Goal: Task Accomplishment & Management: Use online tool/utility

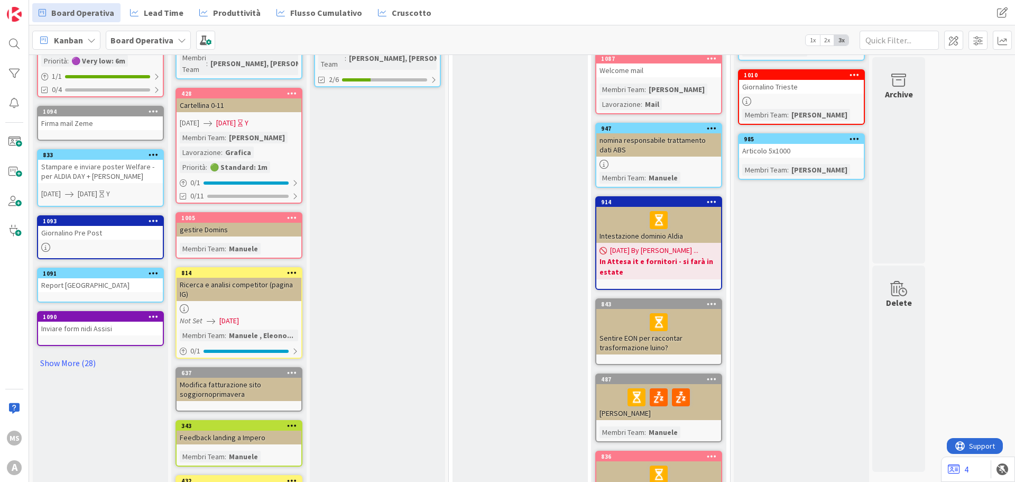
scroll to position [370, 0]
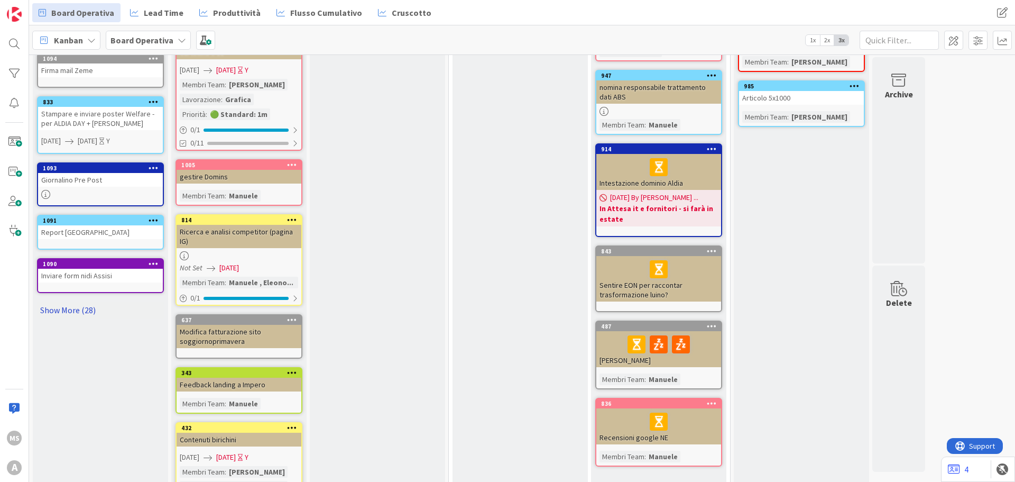
click at [82, 310] on link "Show More (28)" at bounding box center [100, 309] width 127 height 17
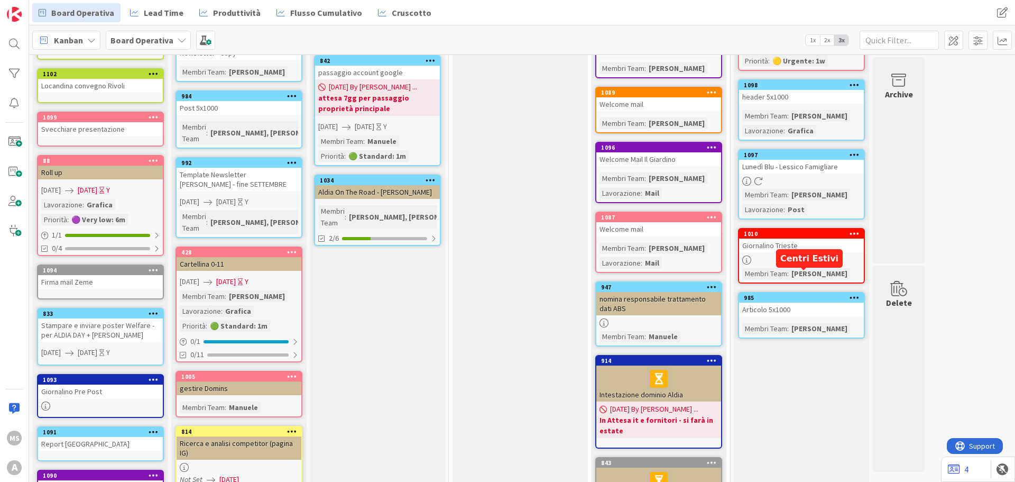
scroll to position [0, 0]
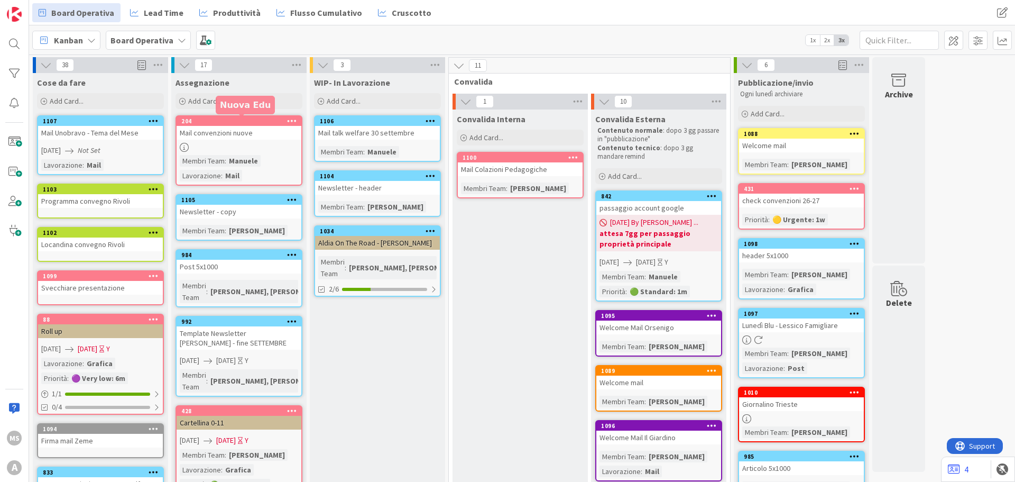
click at [237, 143] on div at bounding box center [239, 147] width 125 height 9
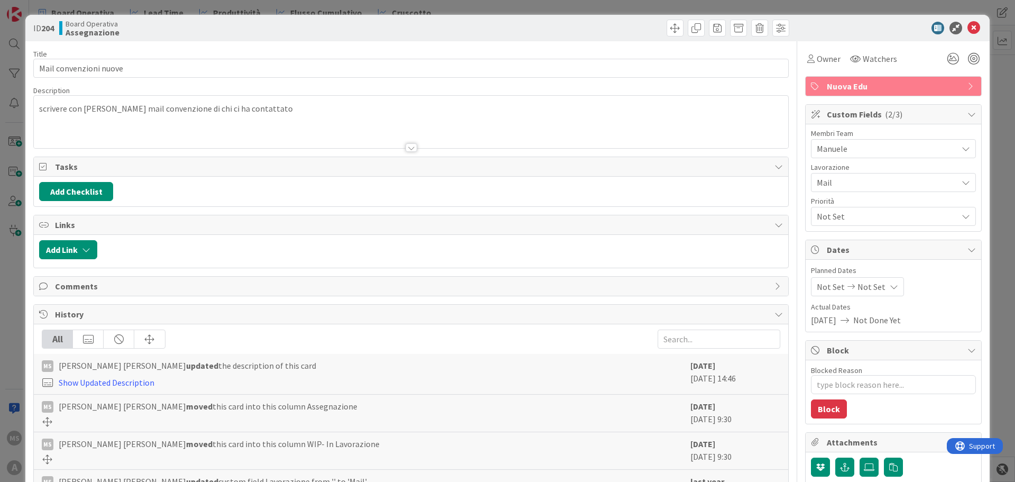
click at [821, 158] on div "Manuele" at bounding box center [893, 148] width 165 height 19
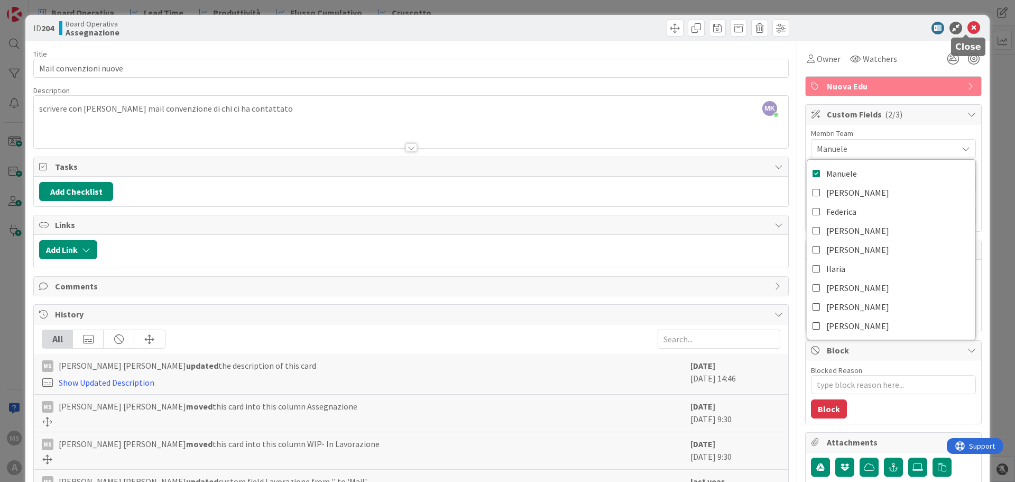
click at [968, 25] on icon at bounding box center [974, 28] width 13 height 13
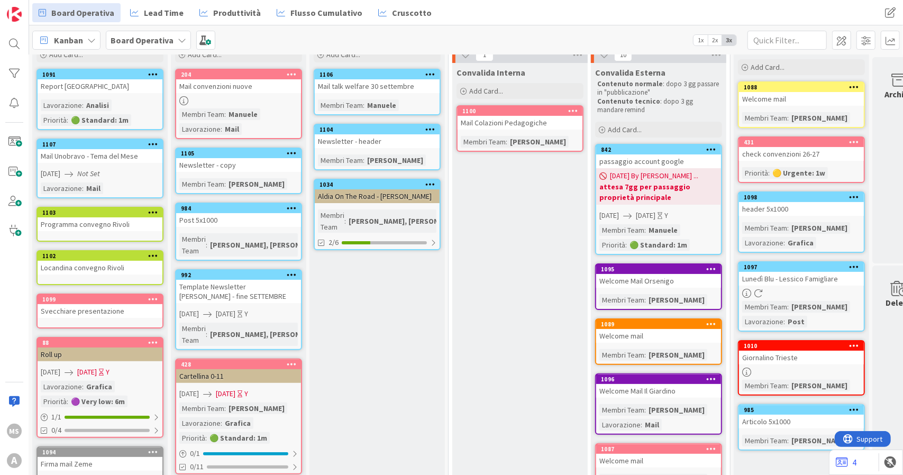
scroll to position [0, 1]
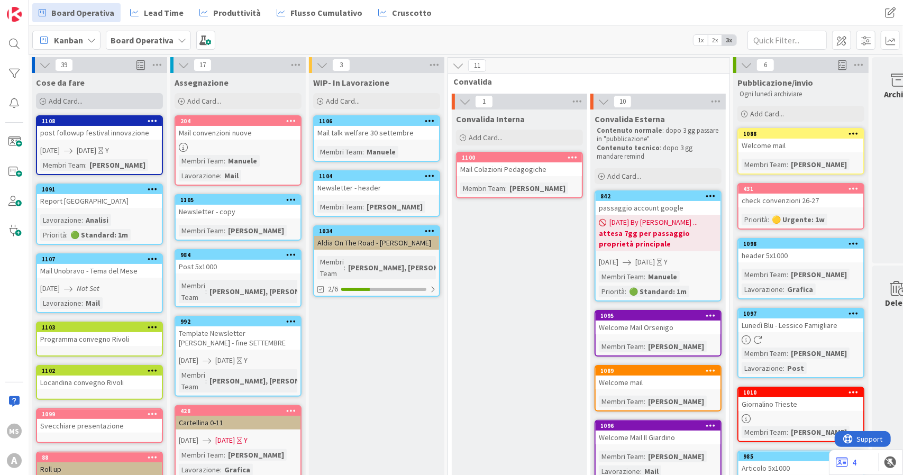
click at [90, 100] on div "Add Card..." at bounding box center [99, 101] width 127 height 16
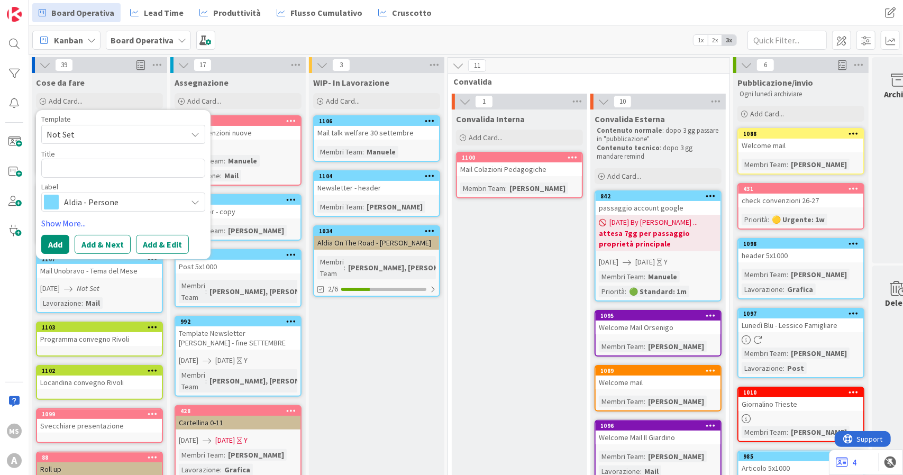
type textarea "x"
type textarea "b"
type textarea "x"
type textarea "ba"
type textarea "x"
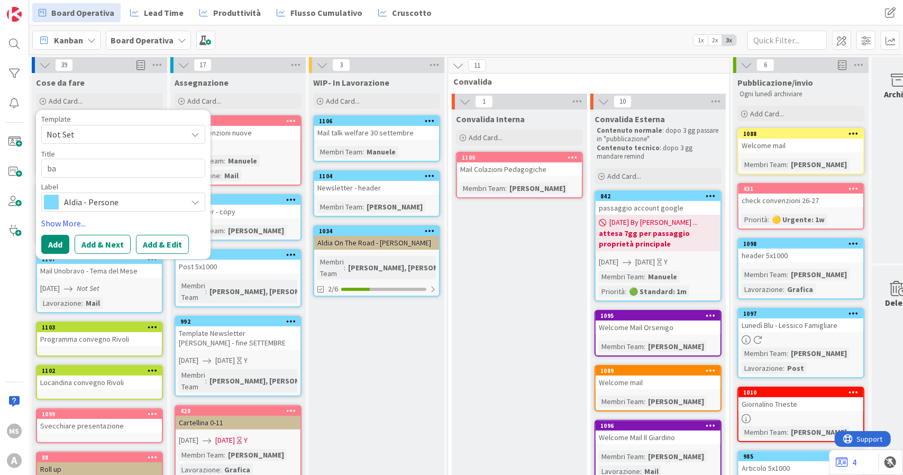
type textarea "bac"
type textarea "x"
type textarea "back"
type textarea "x"
type textarea "back"
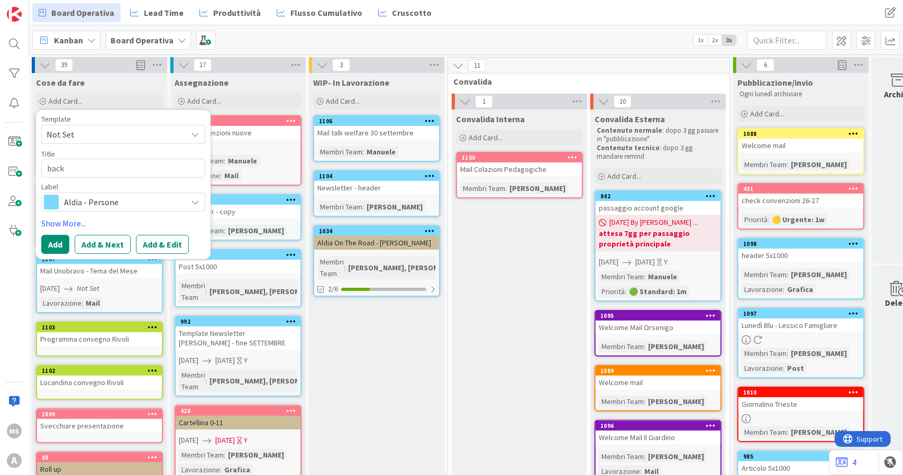
type textarea "x"
type textarea "back"
type textarea "x"
type textarea "bac"
type textarea "x"
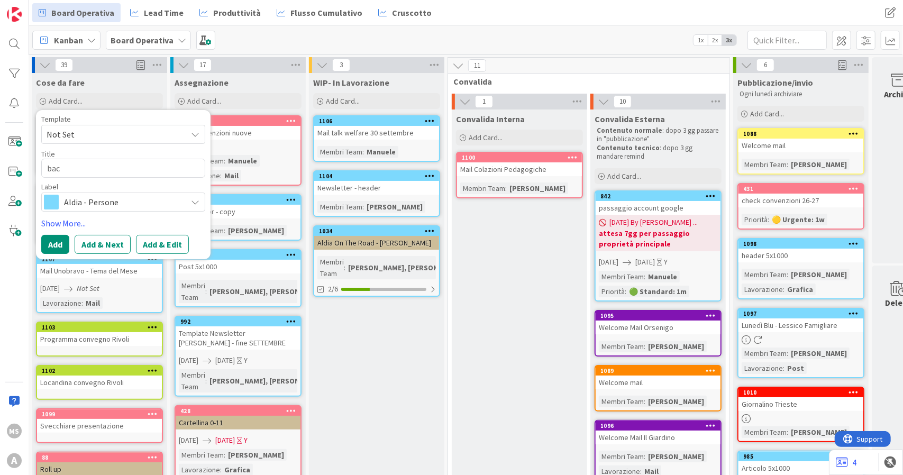
type textarea "ba"
type textarea "x"
type textarea "b"
type textarea "x"
type textarea "S"
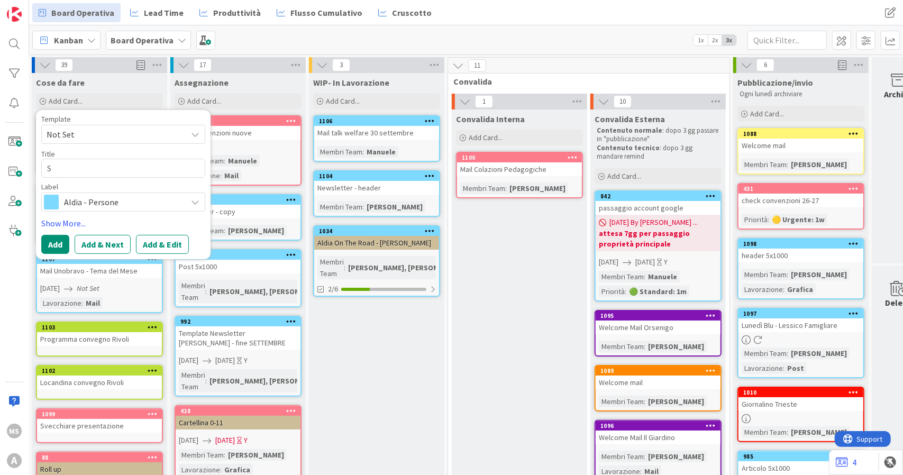
type textarea "x"
type textarea "St"
type textarea "x"
type textarea "Stor"
type textarea "x"
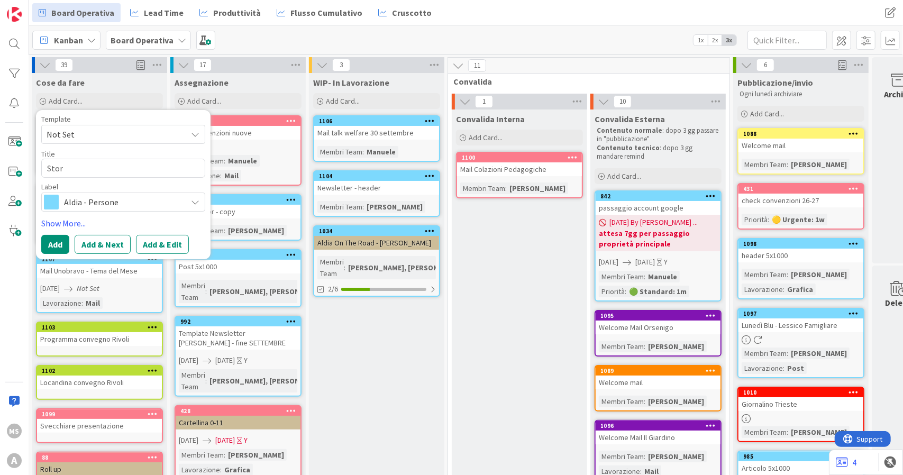
type textarea "Stori"
type textarea "x"
type textarea "[PERSON_NAME]"
type textarea "x"
type textarea "Stories"
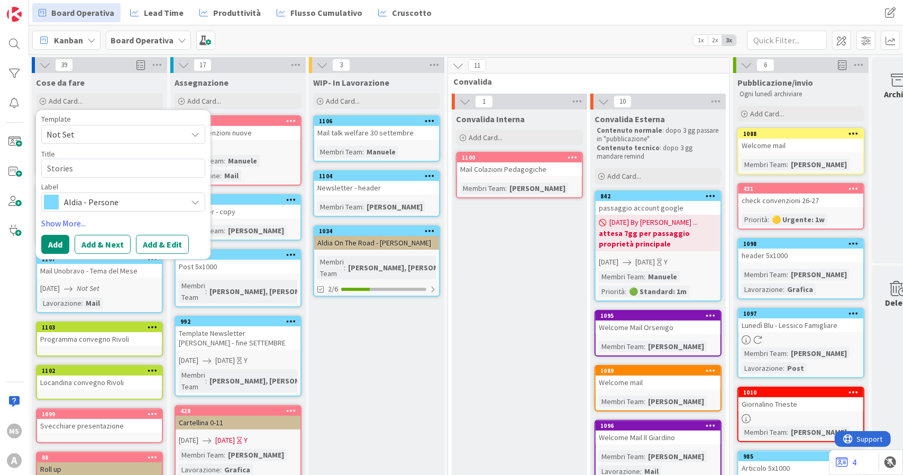
type textarea "x"
type textarea "Stories"
type textarea "x"
type textarea "Stories"
type textarea "x"
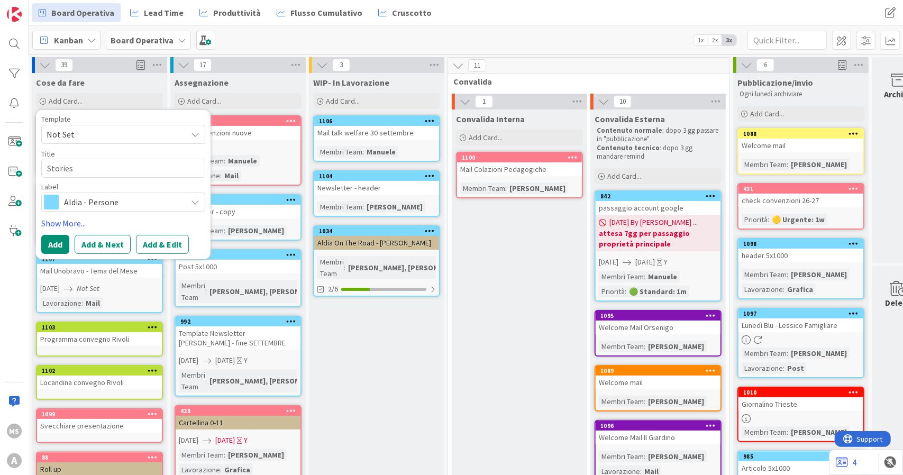
type textarea "Stories O"
type textarea "x"
type textarea "Stories OD"
type textarea "x"
type textarea "Stories OD"
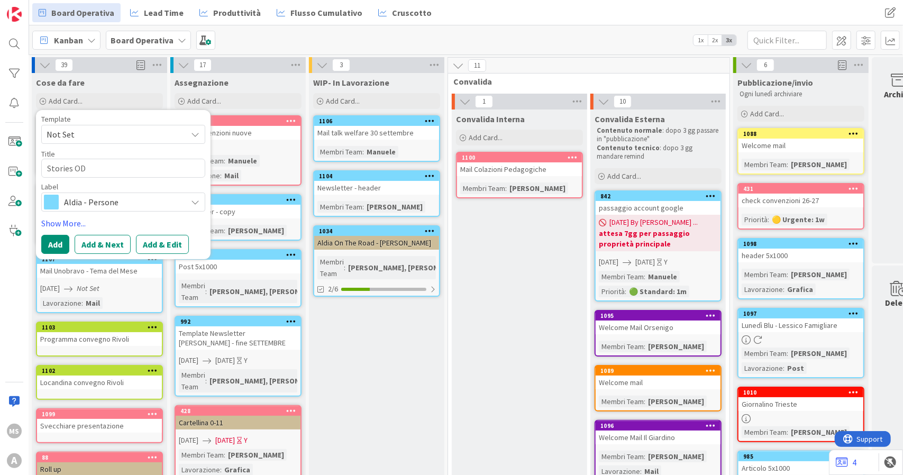
type textarea "x"
type textarea "Stories OD"
type textarea "x"
type textarea "Stories OD"
type textarea "x"
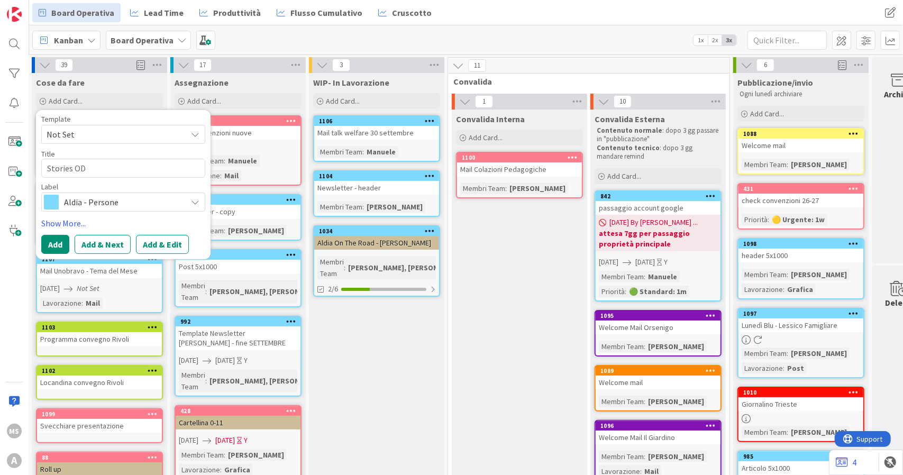
type textarea "Stories OD"
click at [120, 203] on span "Aldia - Persone" at bounding box center [122, 202] width 117 height 15
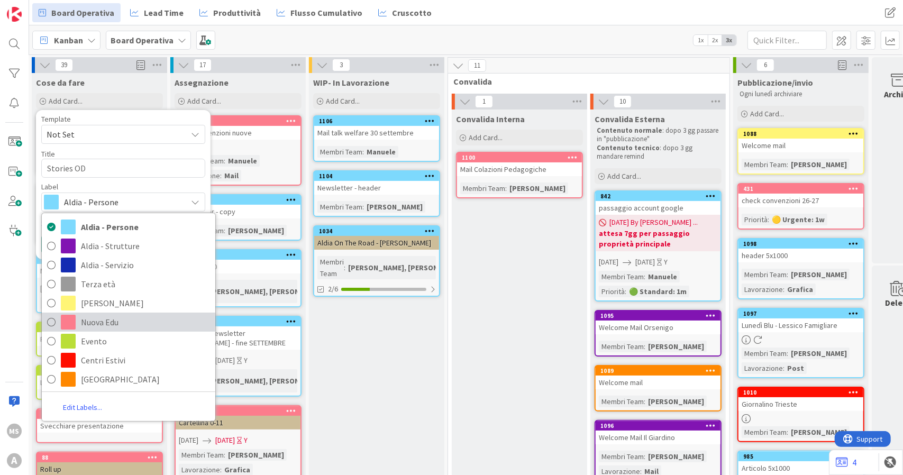
click at [102, 318] on span "Nuova Edu" at bounding box center [145, 322] width 129 height 16
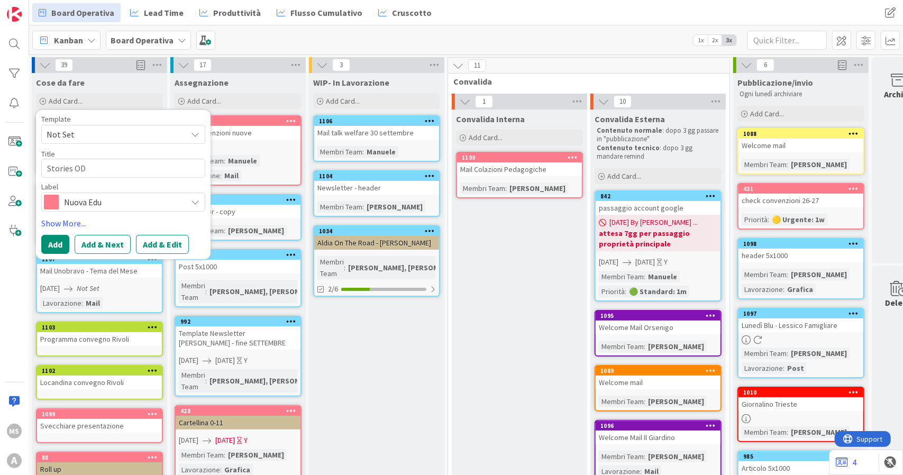
click at [51, 231] on div "Template Not Set Title 10 / 128 Stories OD Label Nuova Edu Aldia - Persone Aldi…" at bounding box center [123, 184] width 164 height 139
click at [53, 240] on button "Add" at bounding box center [55, 244] width 28 height 19
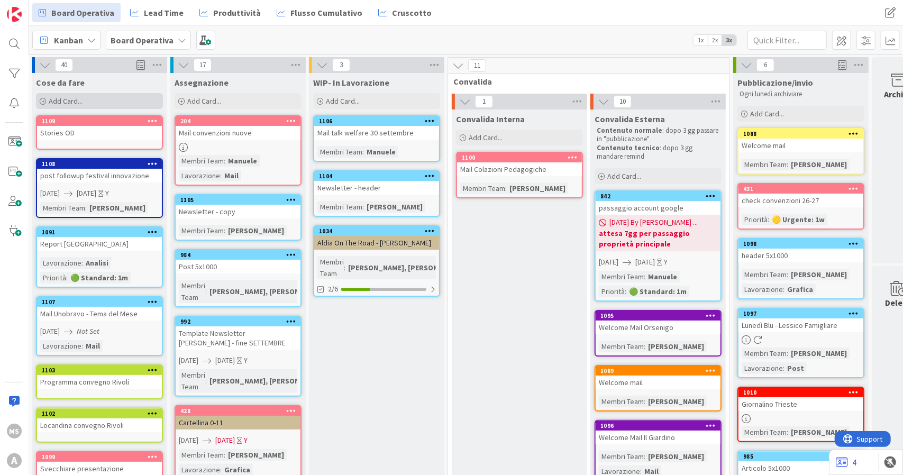
click at [72, 103] on span "Add Card..." at bounding box center [66, 101] width 34 height 10
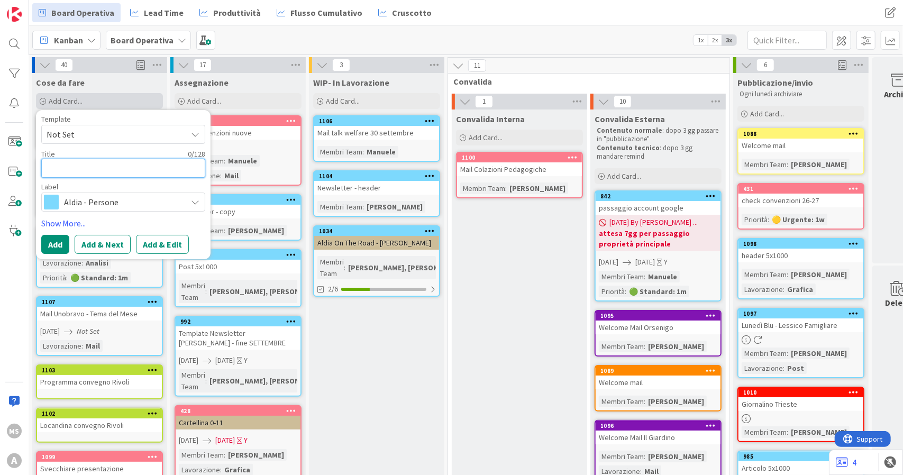
click at [72, 103] on span "Add Card..." at bounding box center [66, 101] width 34 height 10
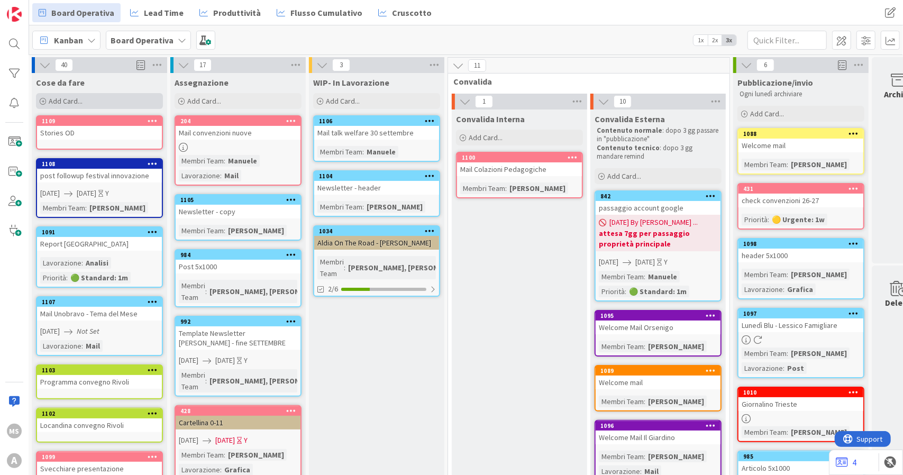
click at [66, 96] on span "Add Card..." at bounding box center [66, 101] width 34 height 10
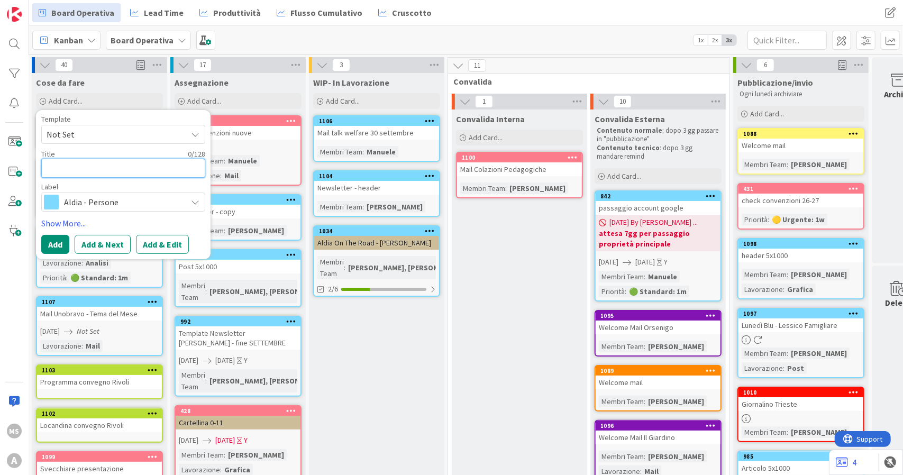
type textarea "x"
type textarea "s"
type textarea "x"
type textarea "sT"
type textarea "x"
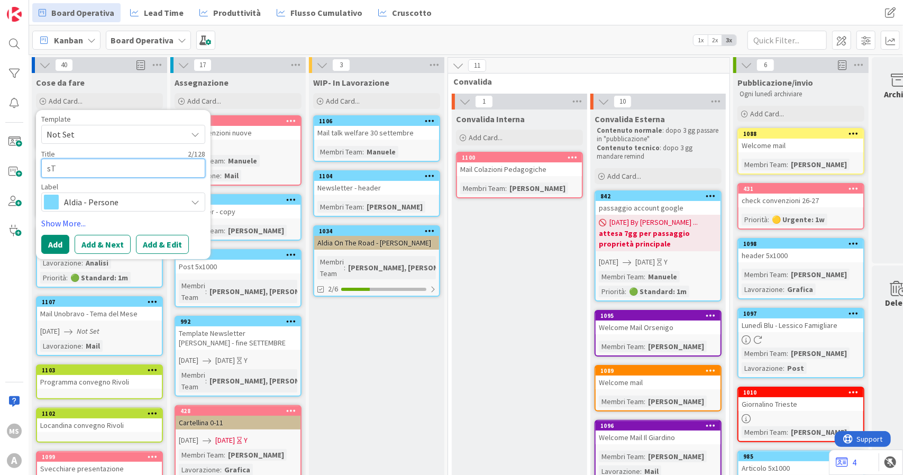
type textarea "sTO"
type textarea "x"
type textarea "sTOR"
type textarea "x"
type textarea "sTORI"
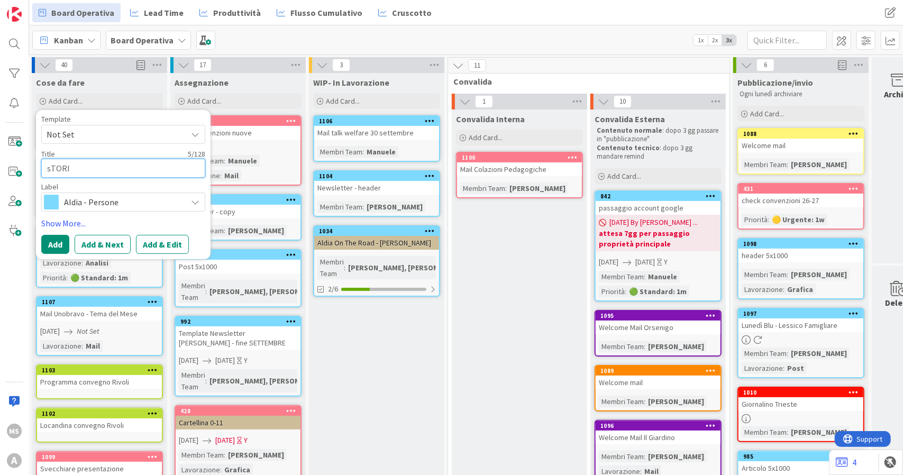
type textarea "x"
type textarea "[PERSON_NAME]"
type textarea "x"
type textarea "sTORI"
type textarea "x"
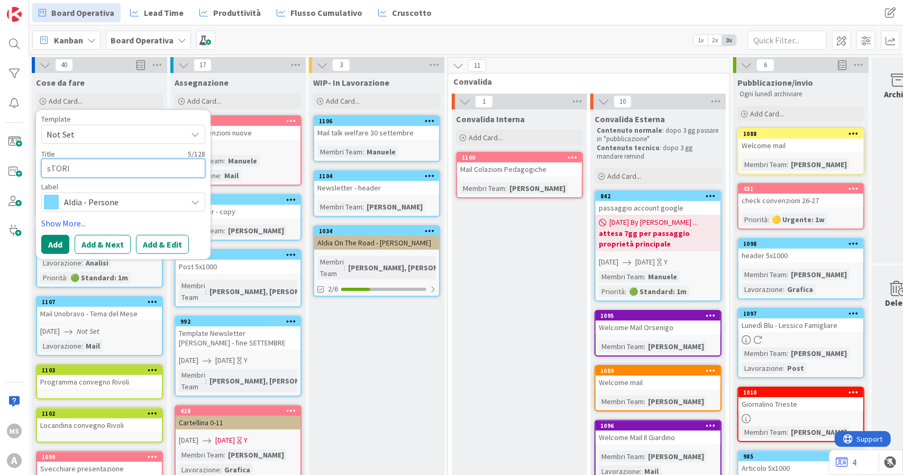
type textarea "sTOR"
type textarea "x"
type textarea "sTO"
type textarea "x"
type textarea "sT"
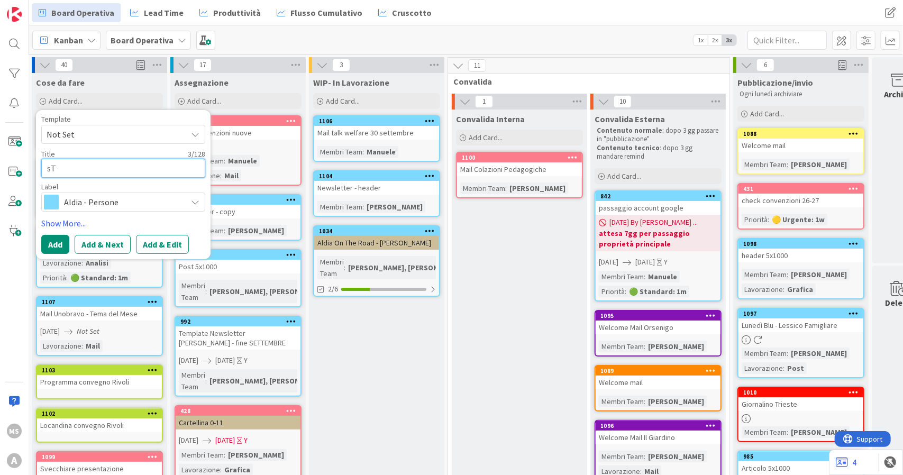
type textarea "x"
type textarea "s"
type textarea "x"
type textarea "S"
type textarea "x"
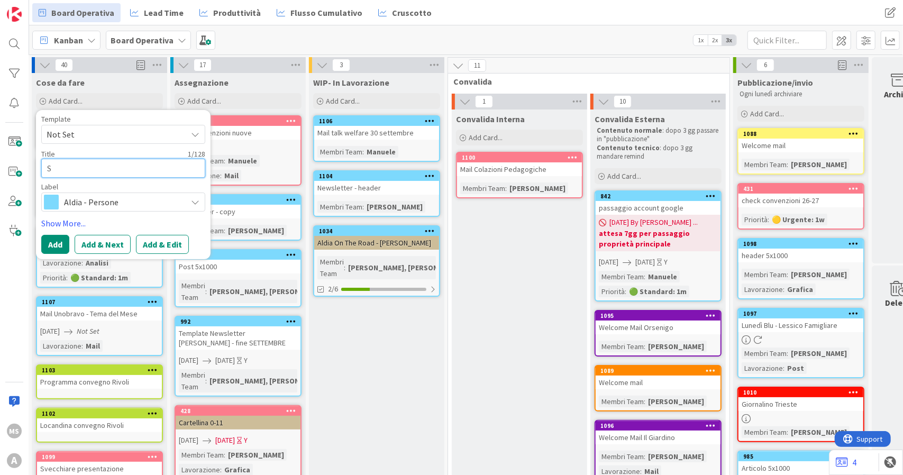
type textarea "St"
type textarea "x"
type textarea "Sto"
type textarea "x"
type textarea "Stor"
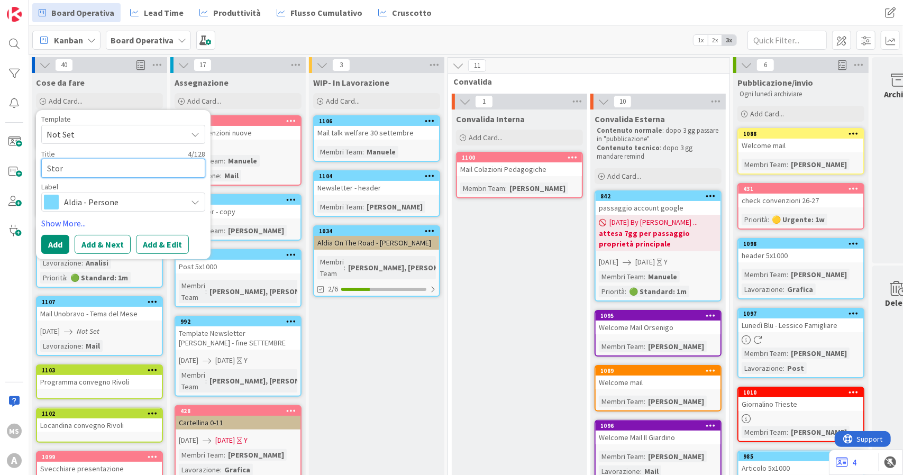
type textarea "x"
type textarea "Stori"
type textarea "x"
type textarea "[PERSON_NAME]"
type textarea "x"
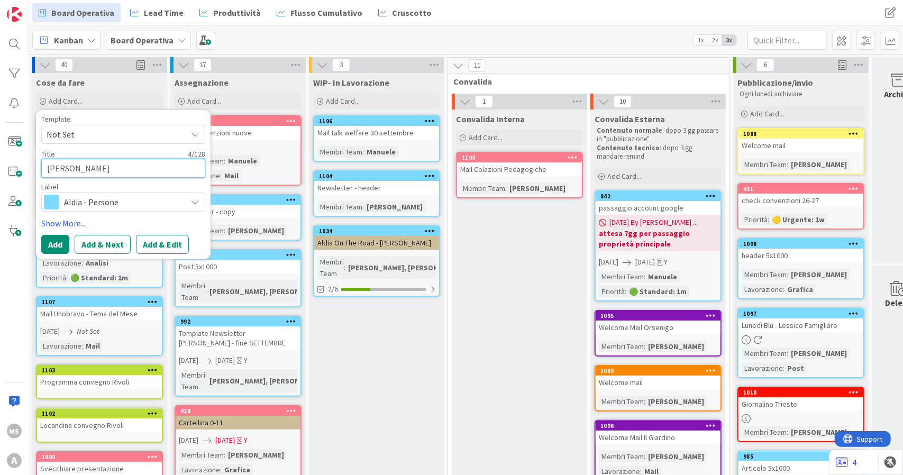
type textarea "[PERSON_NAME]"
type textarea "x"
type textarea "Stories"
type textarea "x"
type textarea "Stories"
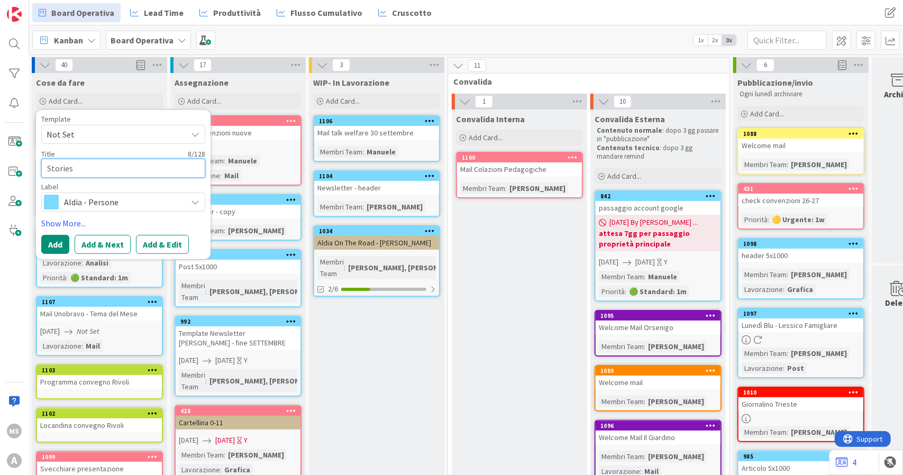
type textarea "x"
type textarea "Stories B"
type textarea "x"
type textarea "Stories Bav"
type textarea "x"
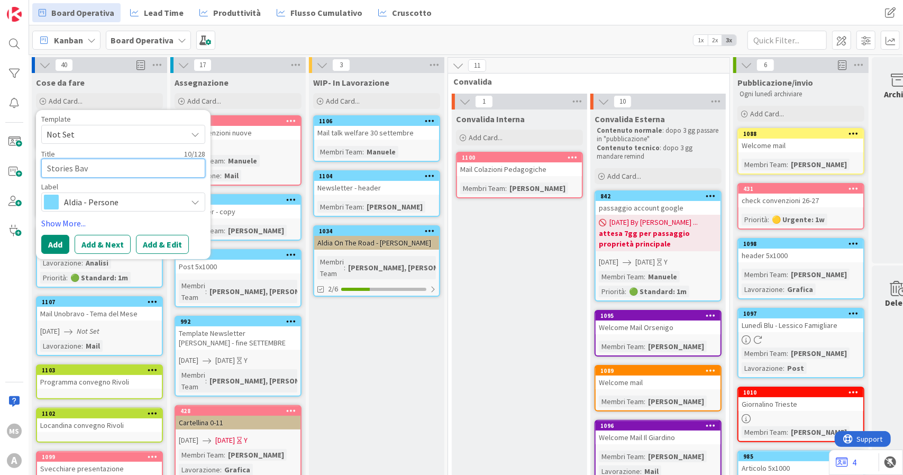
type textarea "Stories Bavc"
type textarea "x"
type textarea "Stories Bavck"
type textarea "x"
type textarea "Stories Bavckj"
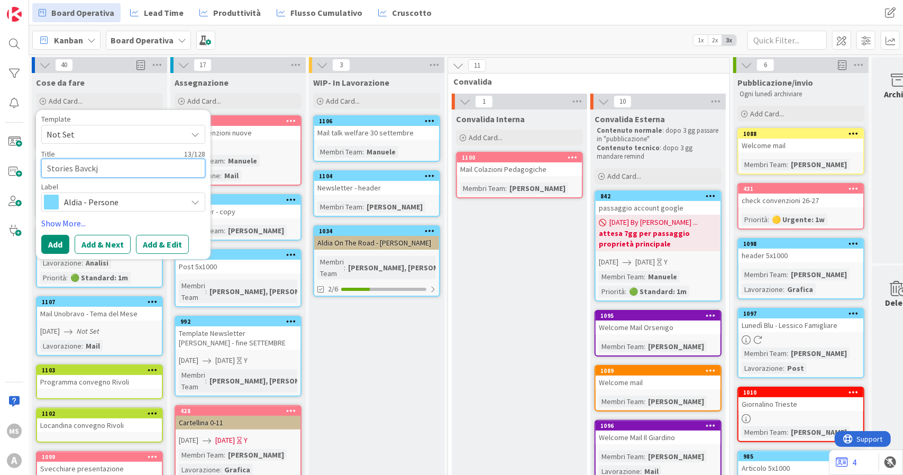
type textarea "x"
type textarea "Stories Bavckj"
type textarea "x"
type textarea "Stories Bavckj"
type textarea "x"
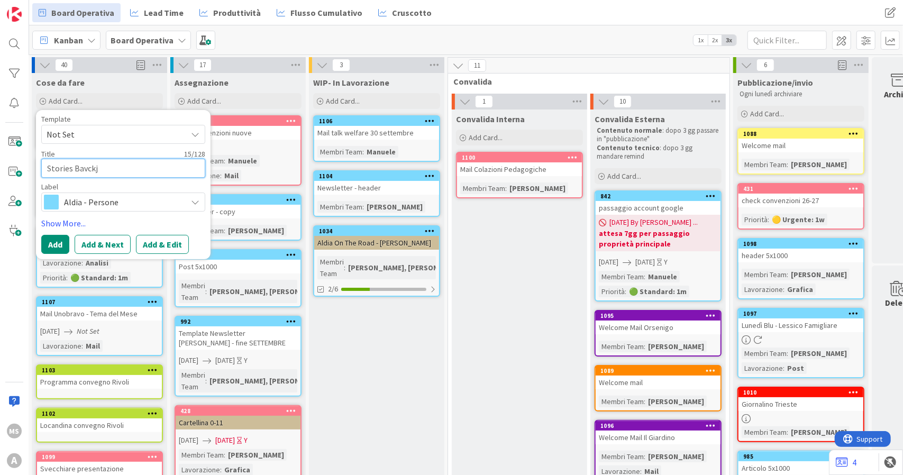
type textarea "Stories Bavck"
type textarea "x"
type textarea "Stories Bavc"
type textarea "x"
type textarea "Stories Bav"
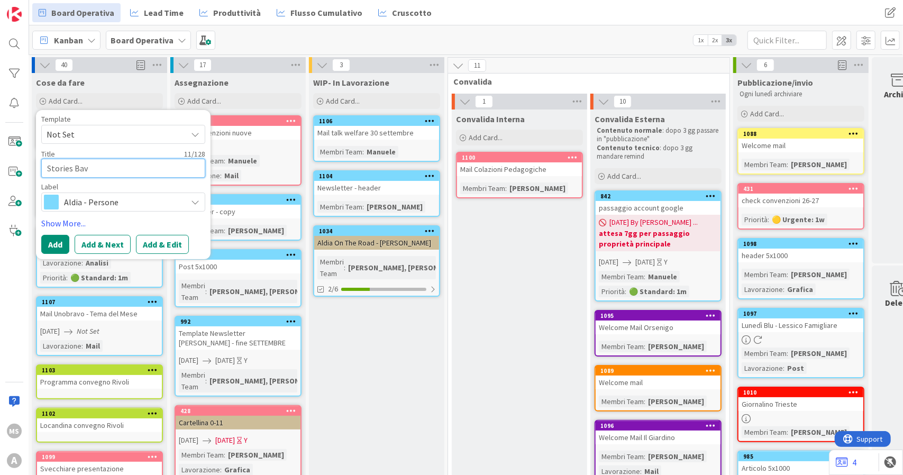
type textarea "x"
type textarea "Stories Ba"
type textarea "x"
type textarea "Stories Bac"
type textarea "x"
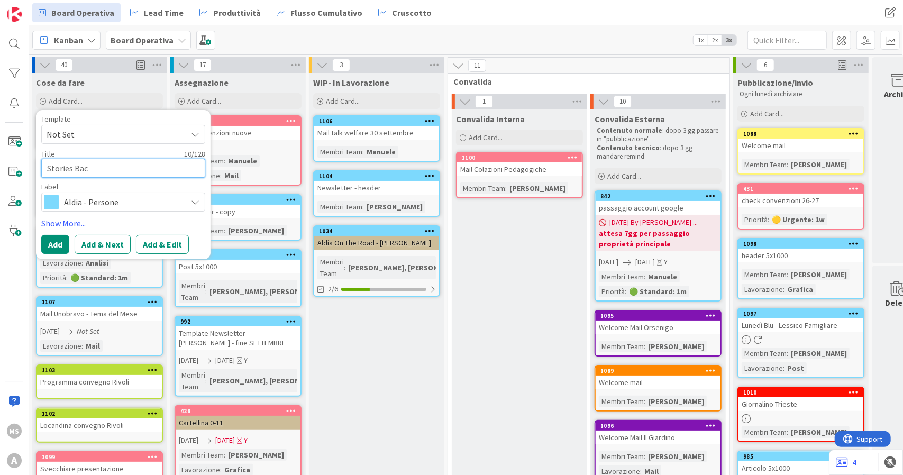
type textarea "Stories Back"
type textarea "x"
type textarea "Stories Back"
type textarea "x"
type textarea "Stories Back t"
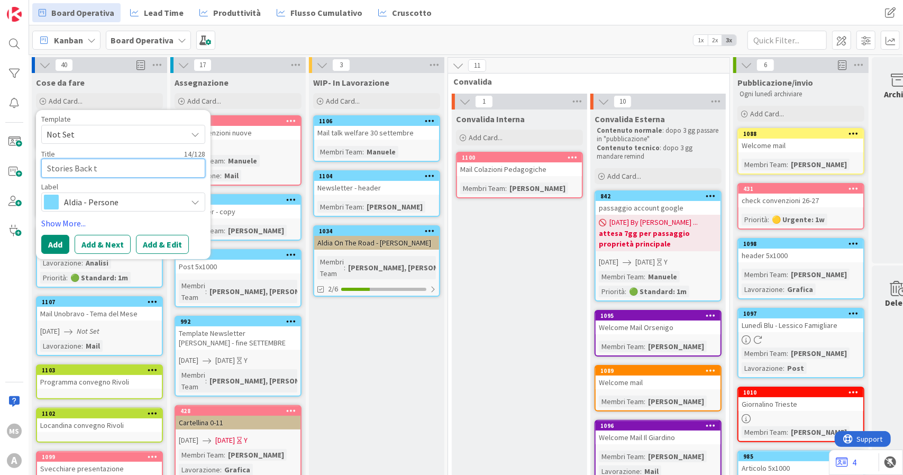
type textarea "x"
type textarea "Stories Back to"
type textarea "x"
type textarea "Stories Back to"
type textarea "x"
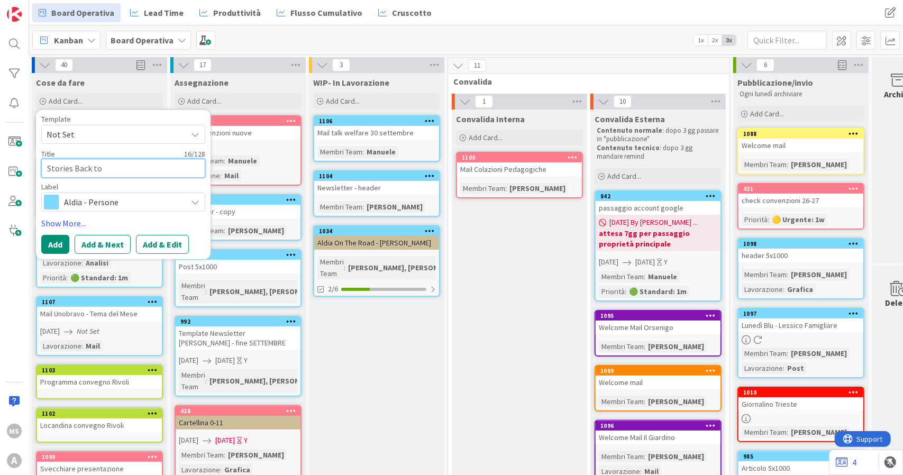
type textarea "Stories Back to s"
type textarea "x"
type textarea "Stories Back to sc"
type textarea "x"
type textarea "Stories Back to sch"
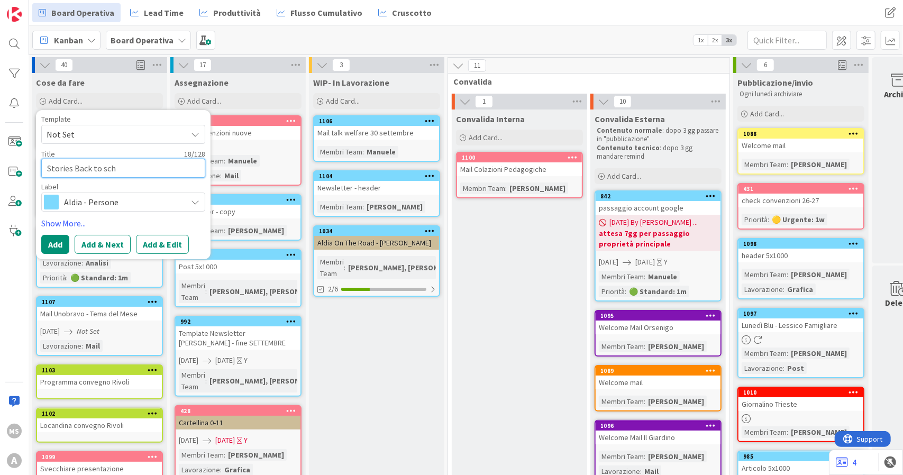
type textarea "x"
type textarea "Stories Back to scho"
type textarea "x"
type textarea "Stories Back to schoo"
type textarea "x"
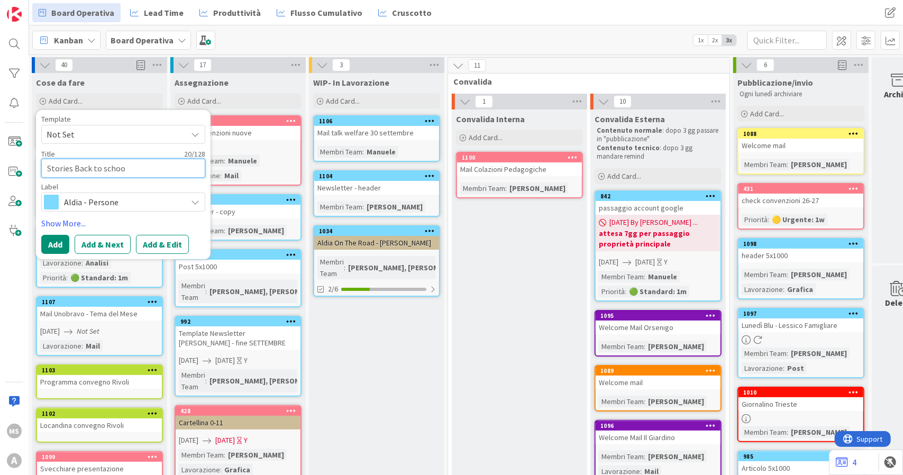
type textarea "Stories Back to school"
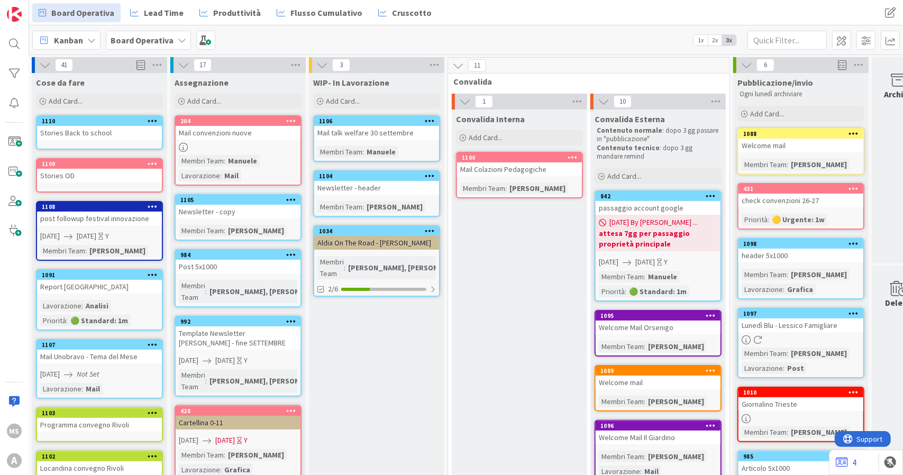
click at [71, 136] on div "Stories Back to school" at bounding box center [99, 133] width 125 height 14
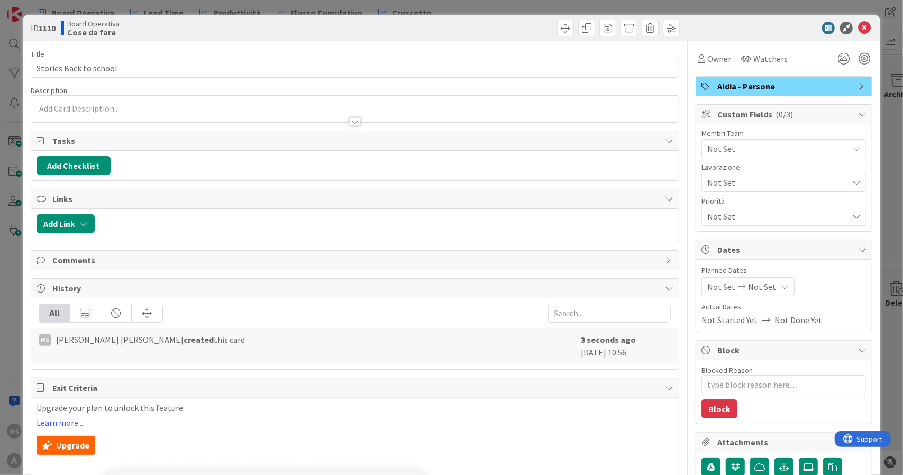
click at [717, 81] on span "Aldia - Persone" at bounding box center [784, 86] width 135 height 13
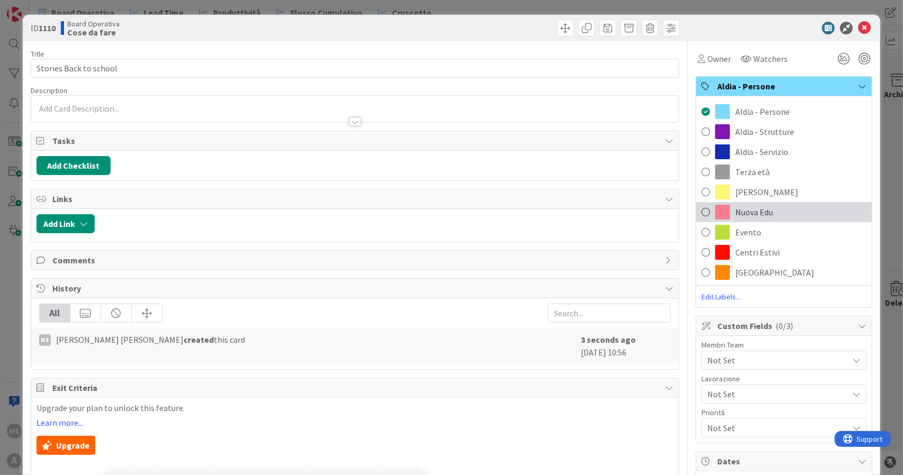
click at [747, 216] on span "Nuova Edu" at bounding box center [754, 212] width 38 height 13
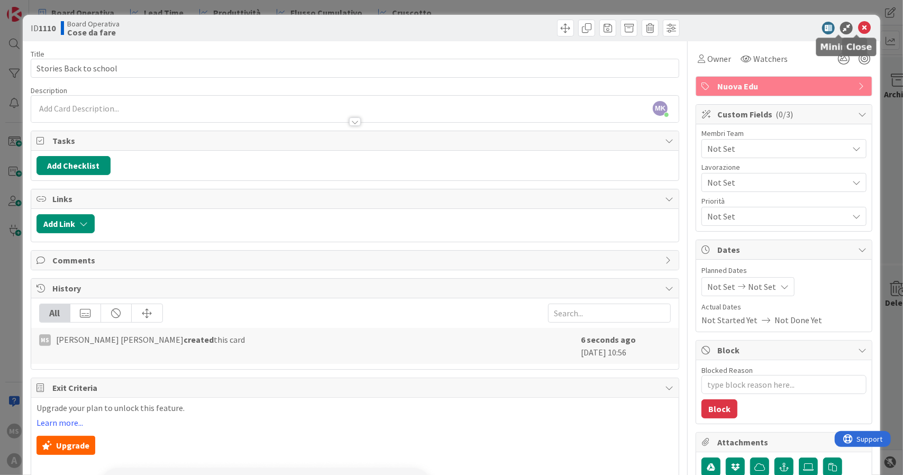
click at [858, 25] on icon at bounding box center [864, 28] width 13 height 13
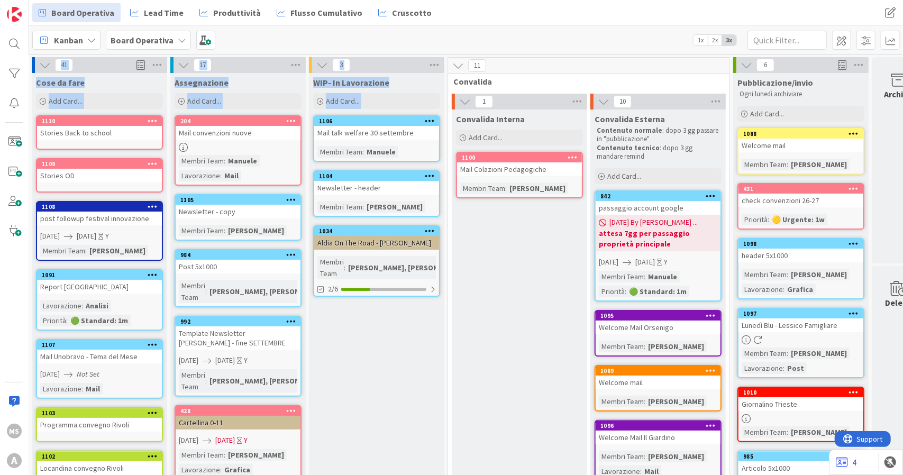
drag, startPoint x: 855, startPoint y: 25, endPoint x: 248, endPoint y: 127, distance: 615.1
click at [248, 127] on div "Board Operativa Lead Time Produttività Flusso Cumulativo Cruscotto Board Operat…" at bounding box center [466, 237] width 874 height 475
click at [256, 40] on div "Kanban Board Operativa 1x 2x 3x" at bounding box center [466, 39] width 874 height 29
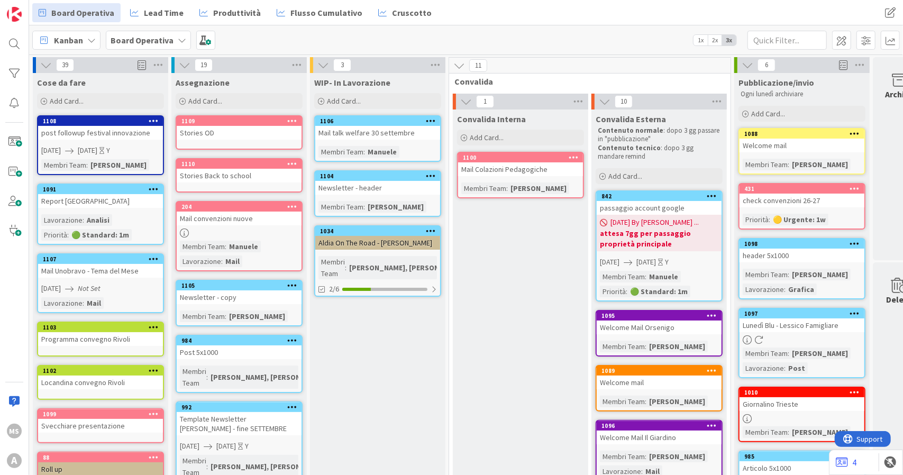
click at [250, 137] on div "Stories OD" at bounding box center [239, 133] width 125 height 14
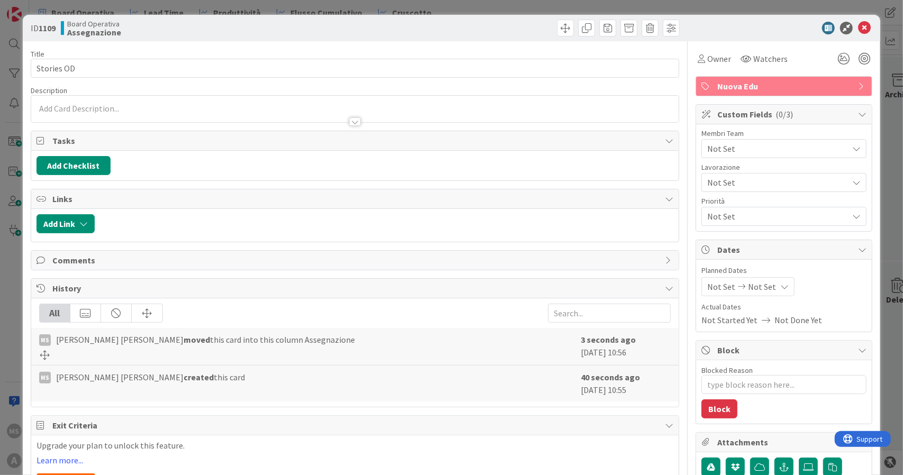
click at [713, 150] on span "Not Set" at bounding box center [777, 148] width 141 height 13
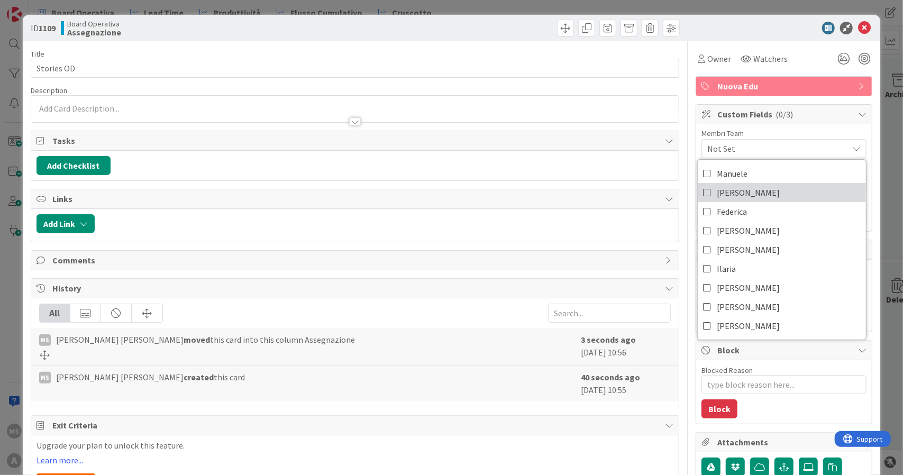
click at [717, 199] on span "[PERSON_NAME]" at bounding box center [748, 193] width 63 height 16
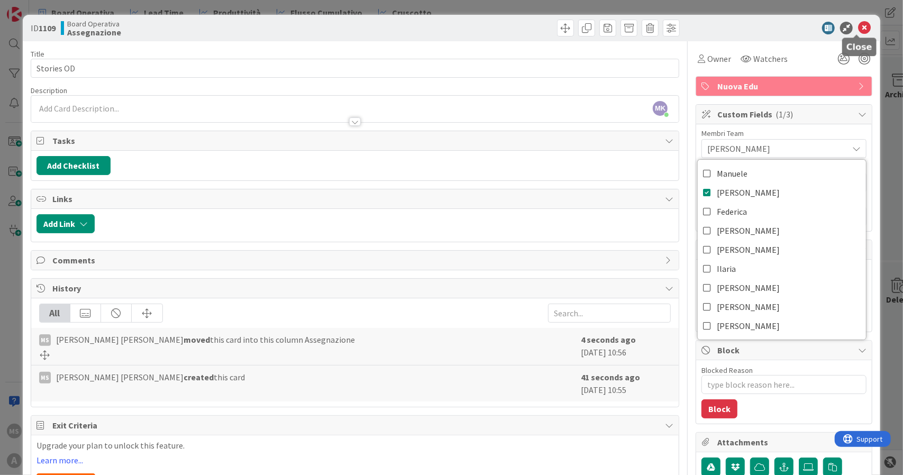
click at [858, 33] on icon at bounding box center [864, 28] width 13 height 13
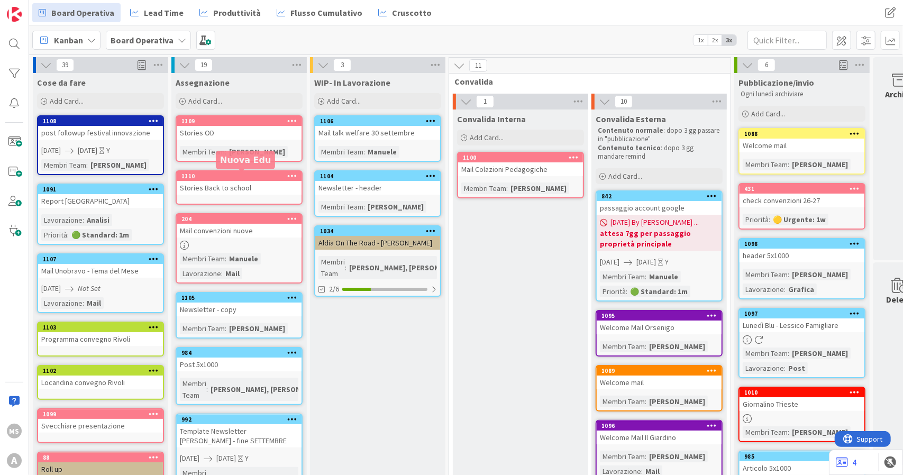
click at [232, 183] on div "Stories Back to school" at bounding box center [239, 188] width 125 height 14
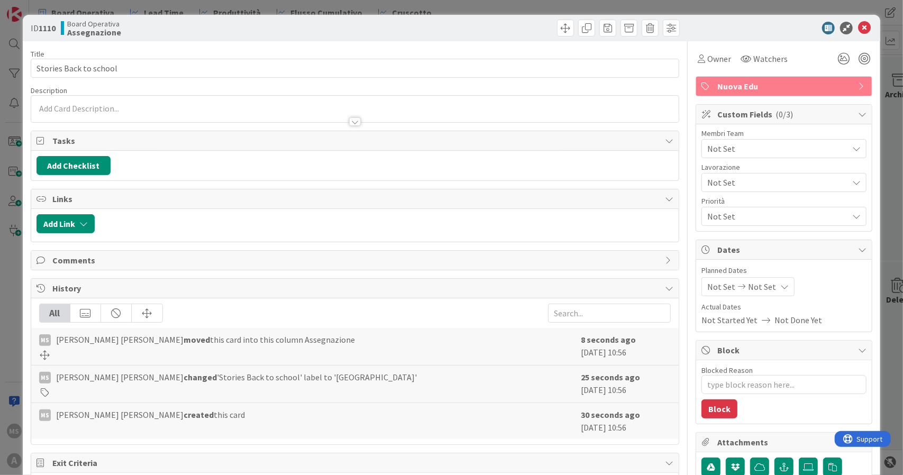
click at [727, 148] on span "Not Set" at bounding box center [777, 148] width 141 height 13
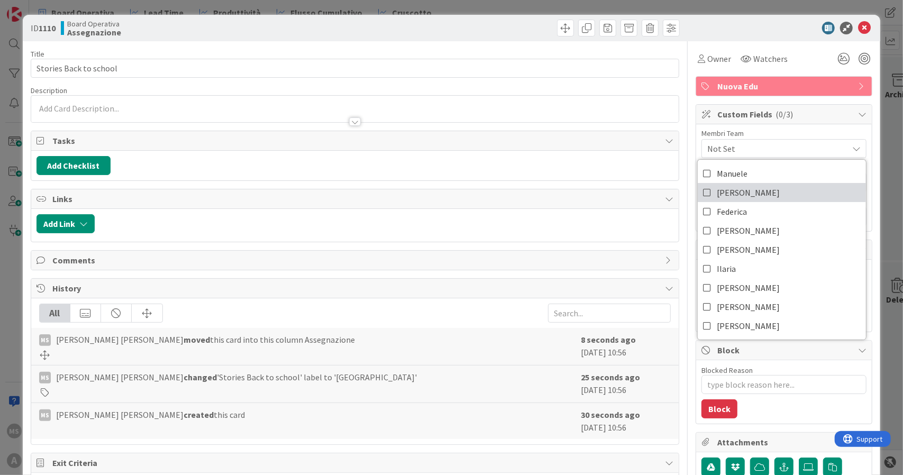
click at [717, 195] on span "[PERSON_NAME]" at bounding box center [748, 193] width 63 height 16
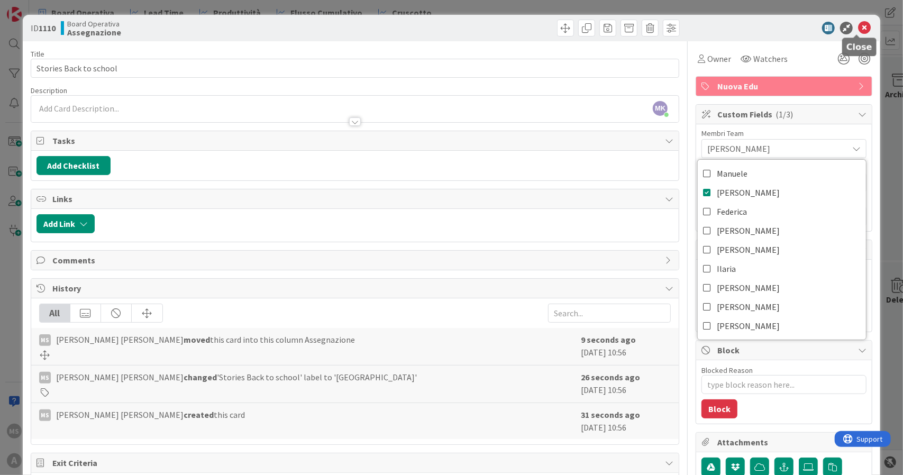
click at [858, 26] on icon at bounding box center [864, 28] width 13 height 13
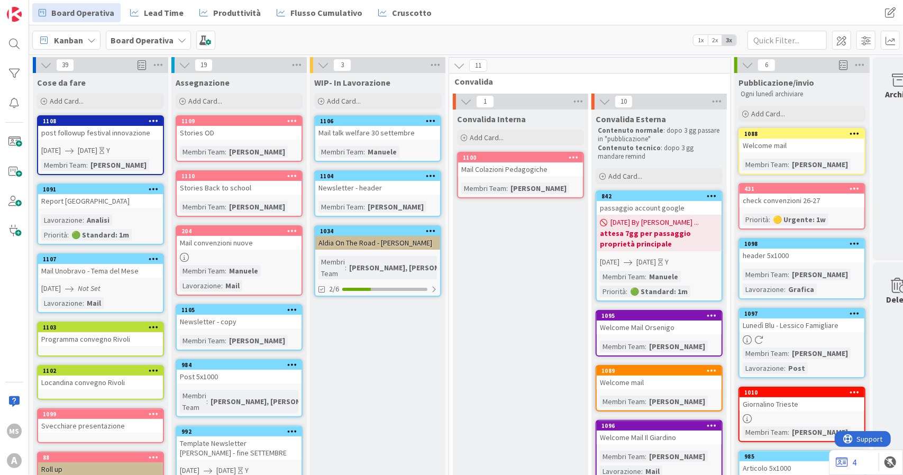
click at [124, 133] on div "post followup festival innovazione" at bounding box center [100, 133] width 125 height 14
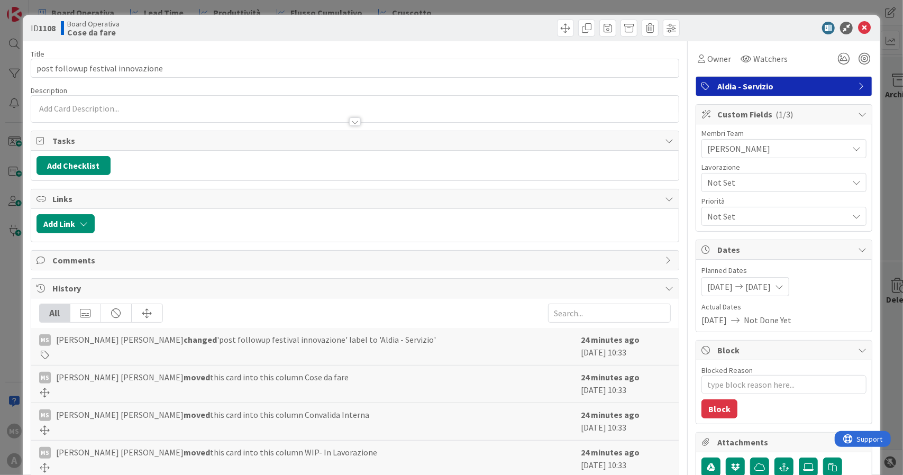
click at [745, 149] on span "[PERSON_NAME]" at bounding box center [777, 148] width 141 height 13
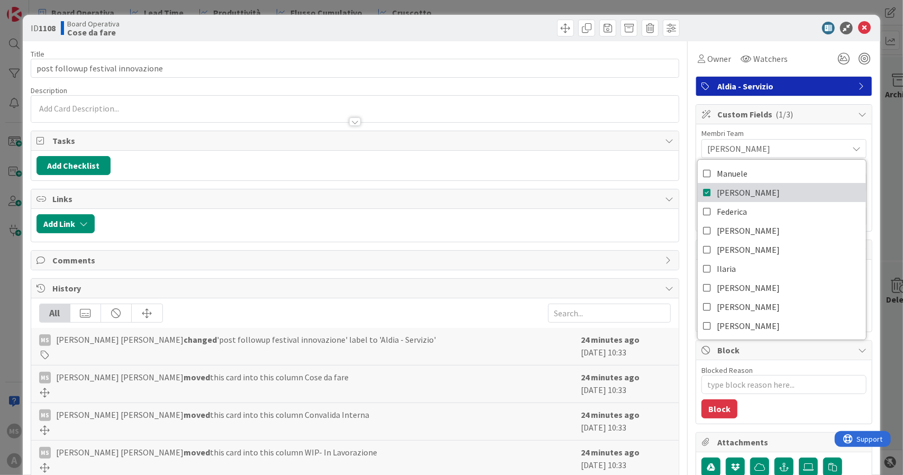
click at [717, 186] on span "[PERSON_NAME]" at bounding box center [748, 193] width 63 height 16
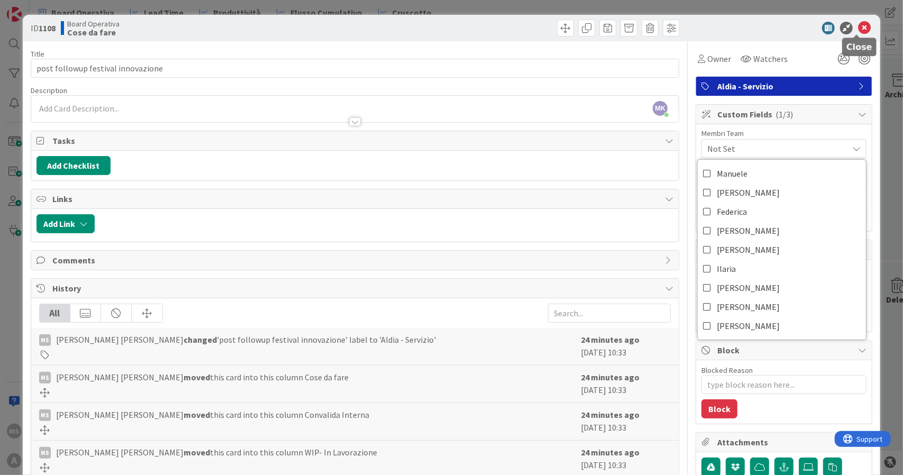
click at [858, 29] on icon at bounding box center [864, 28] width 13 height 13
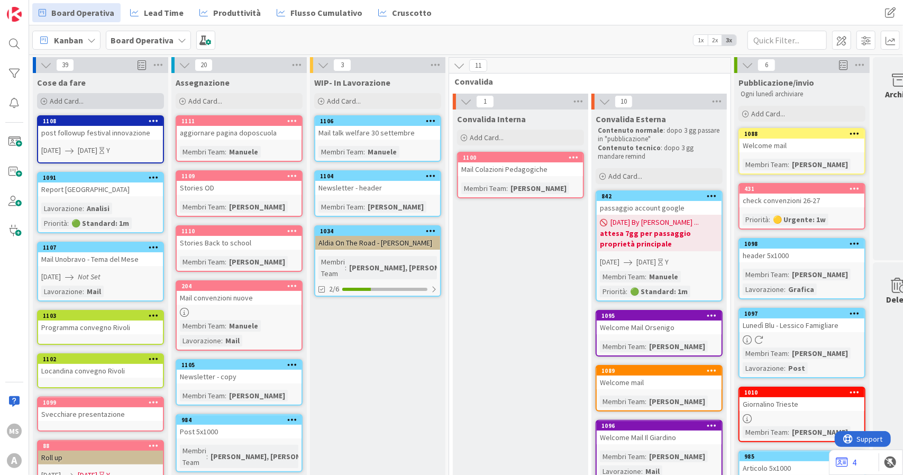
click at [80, 98] on span "Add Card..." at bounding box center [67, 101] width 34 height 10
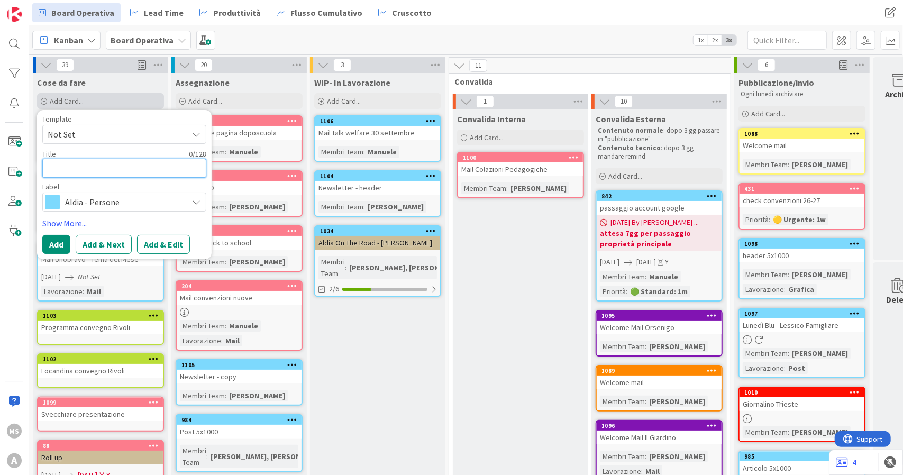
type textarea "x"
type textarea "S"
type textarea "x"
type textarea "Se"
type textarea "x"
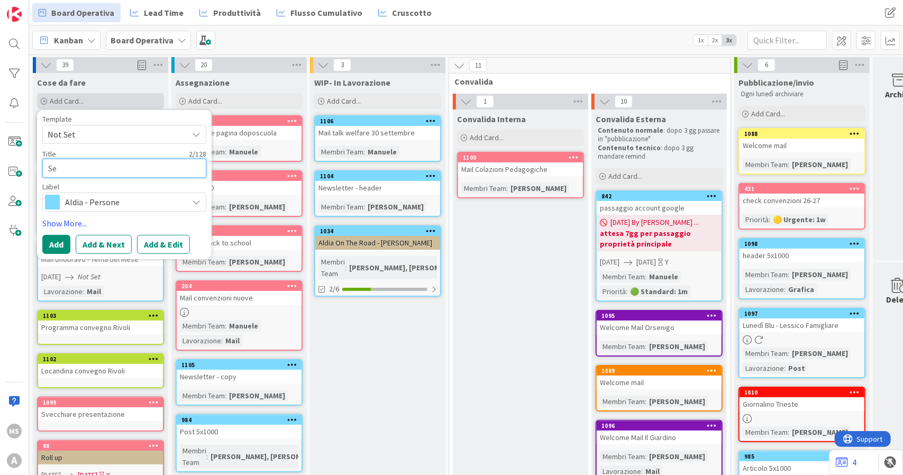
type textarea "Sen"
type textarea "x"
type textarea "Sent"
type textarea "x"
type textarea "Senti"
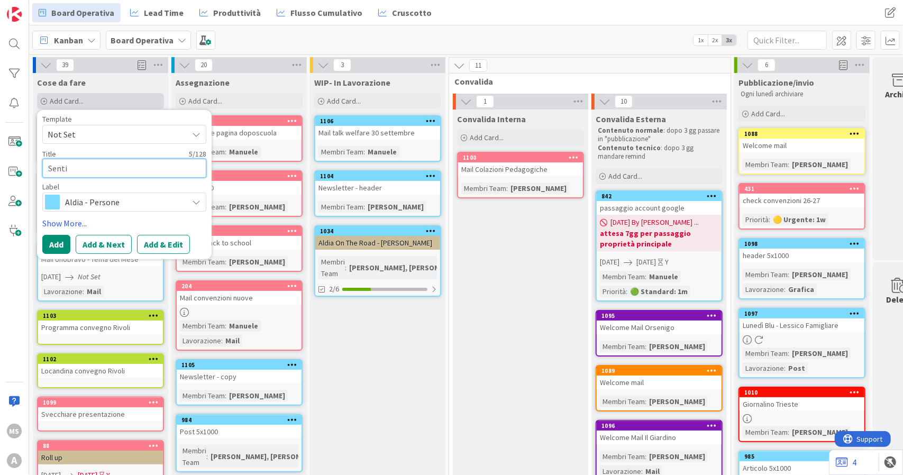
type textarea "x"
type textarea "Sent"
type textarea "x"
type textarea "Sen"
type textarea "x"
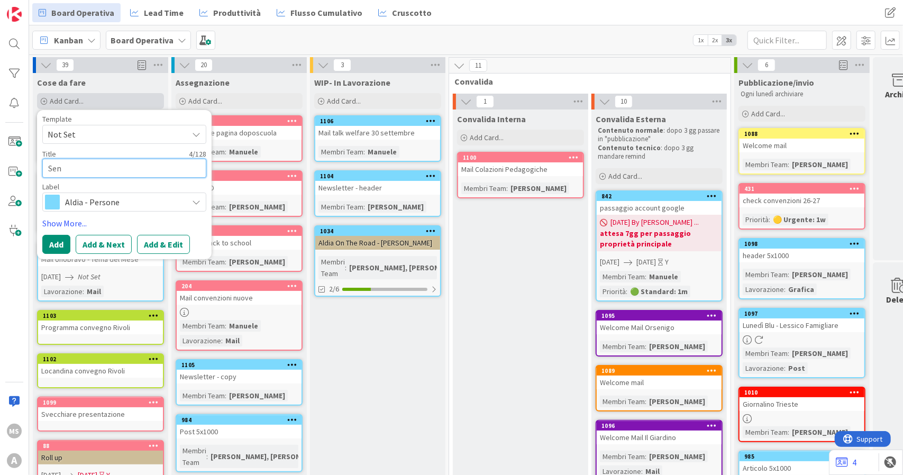
type textarea "Se"
type textarea "x"
type textarea "S"
type textarea "x"
type textarea "O"
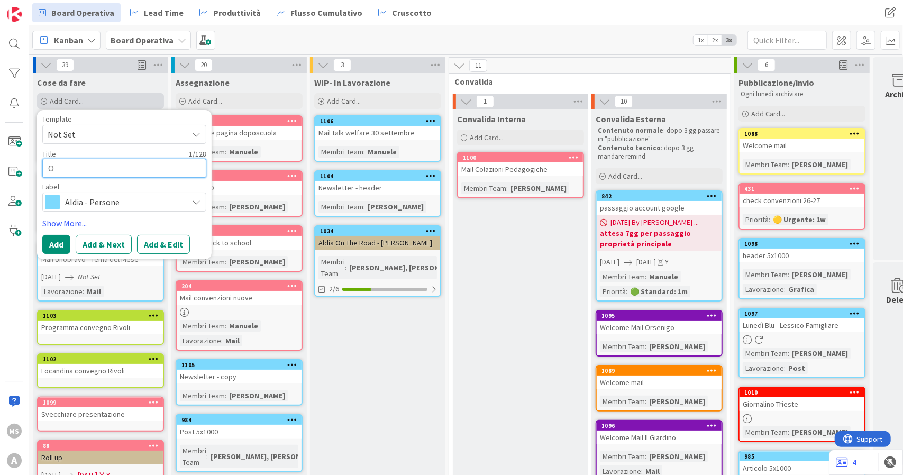
type textarea "x"
type textarea "Or"
type textarea "x"
type textarea "Org"
type textarea "x"
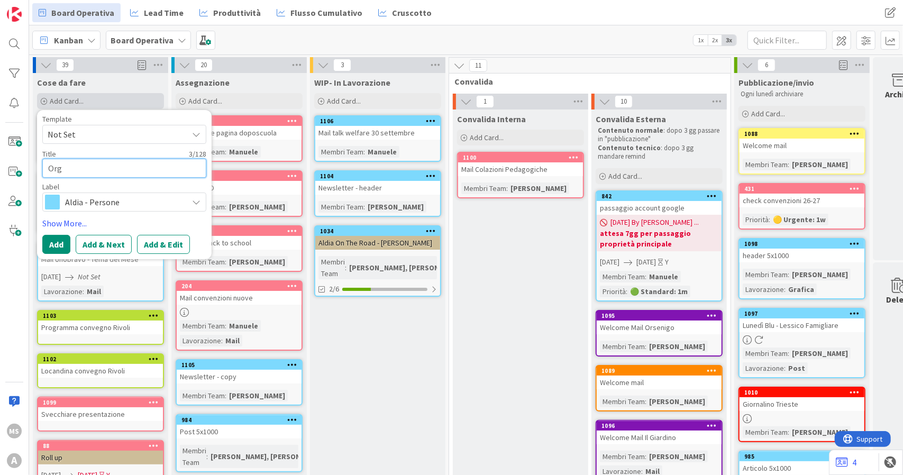
type textarea "Orga"
type textarea "x"
type textarea "Organ"
type textarea "x"
type textarea "Organi"
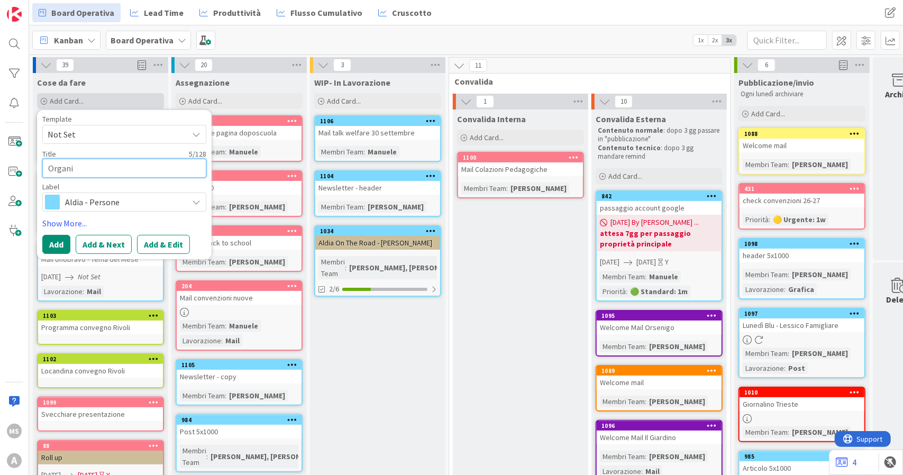
type textarea "x"
type textarea "Organiz"
type textarea "x"
type textarea "Organizz"
type textarea "x"
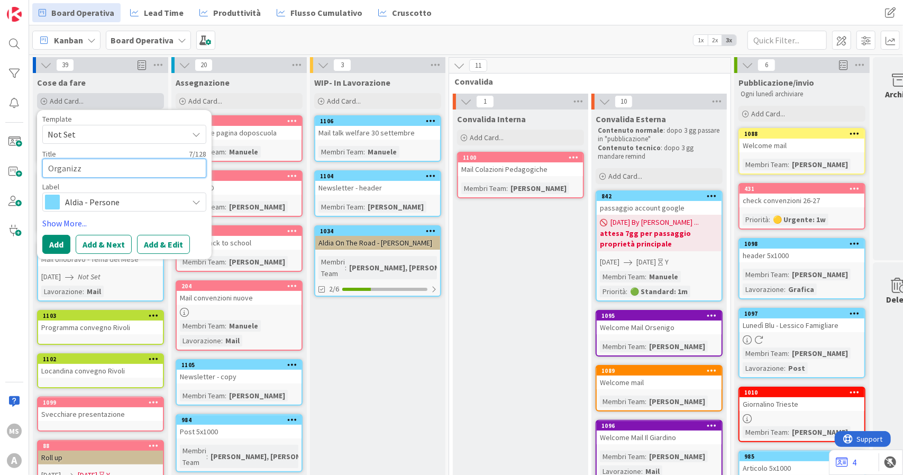
type textarea "Organizza"
type textarea "x"
type textarea "Organizzar"
type textarea "x"
type textarea "Organizzare"
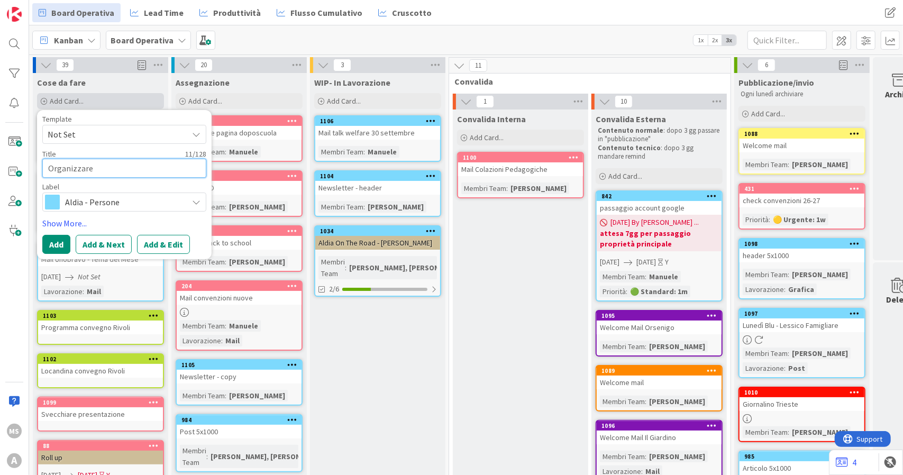
type textarea "x"
type textarea "Organizzare"
type textarea "x"
type textarea "Organizzare"
type textarea "x"
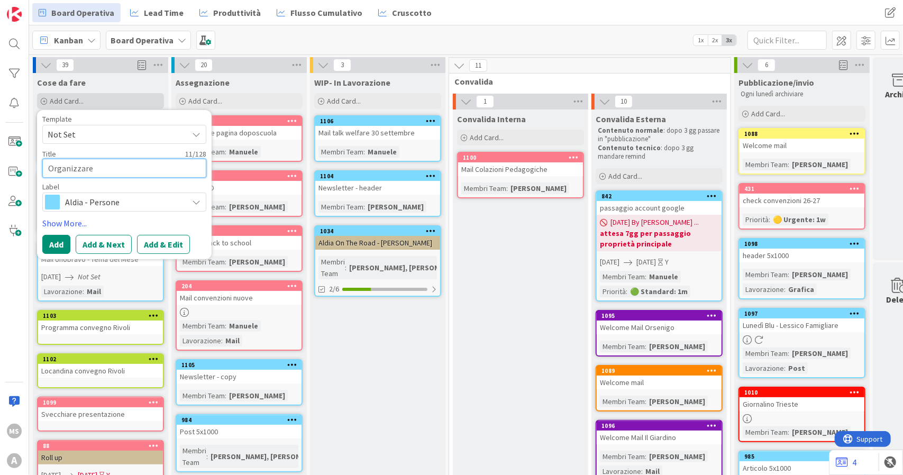
type textarea "Organizzare"
type textarea "x"
type textarea "Organizzare"
type textarea "x"
type textarea "Organizzare"
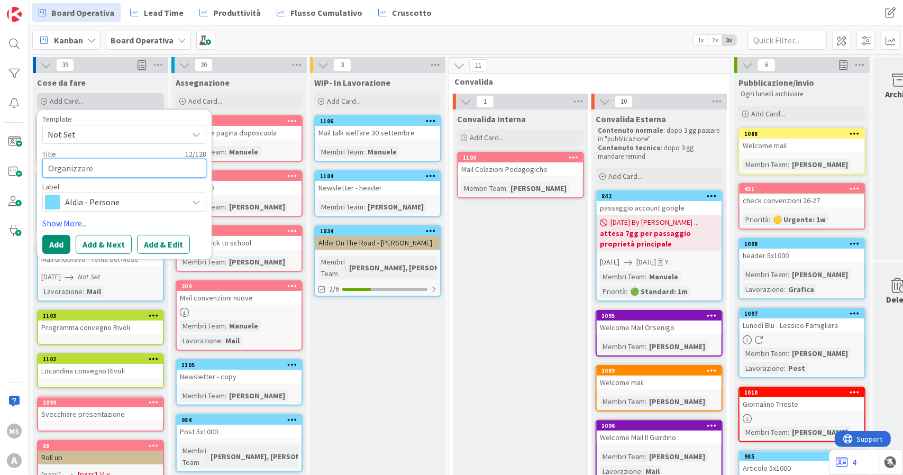
type textarea "x"
type textarea "Organizzare v"
type textarea "x"
type textarea "Organizzare vi"
type textarea "x"
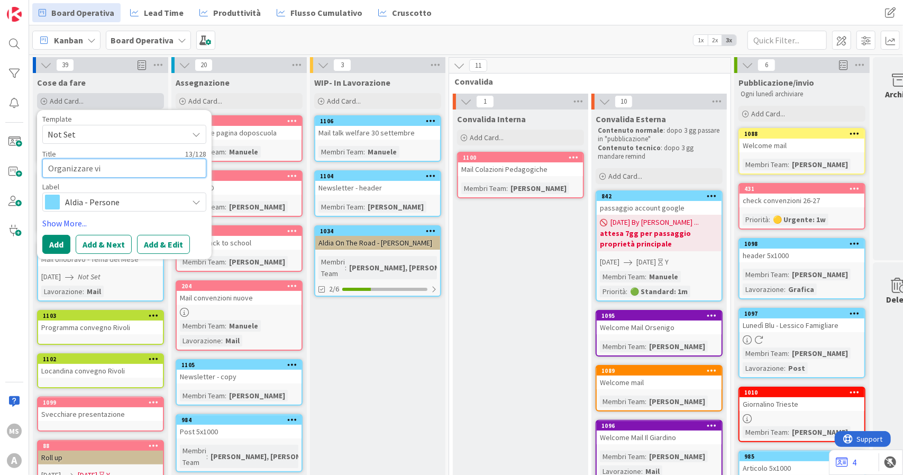
type textarea "Organizzare vid"
type textarea "x"
type textarea "Organizzare vido"
type textarea "x"
type textarea "Organizzare vidoe"
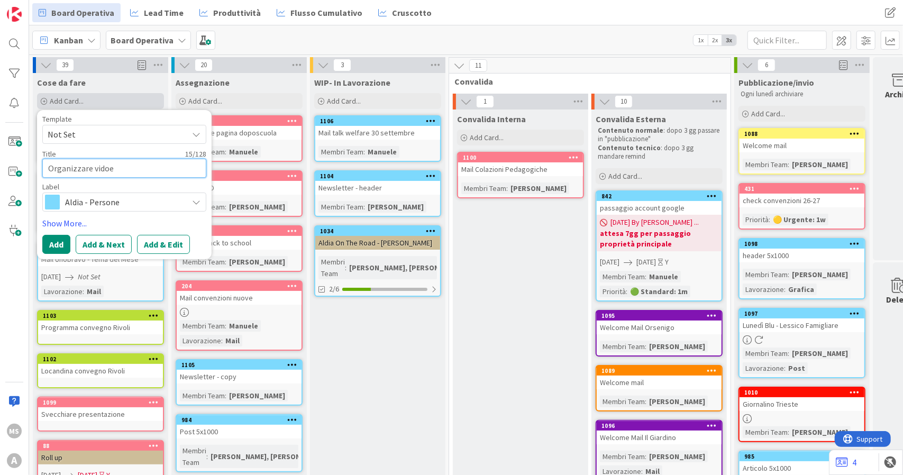
type textarea "x"
type textarea "Organizzare vidoe"
type textarea "x"
type textarea "Organizzare vidoe i"
type textarea "x"
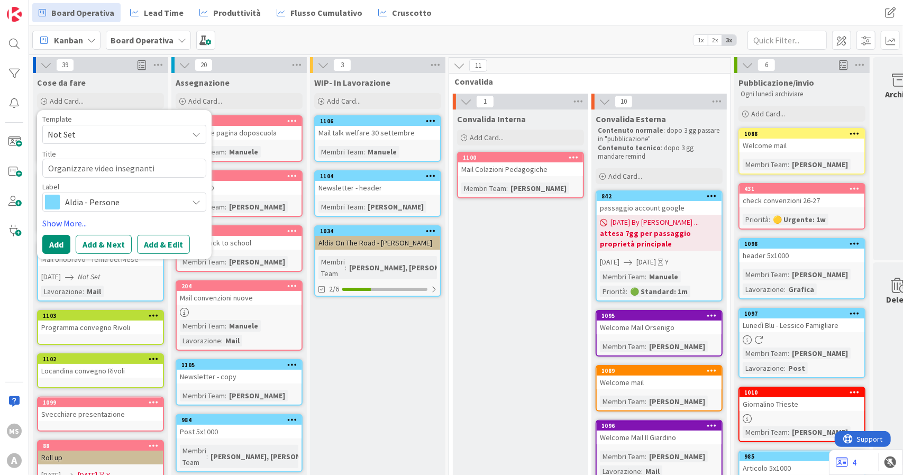
click at [106, 198] on span "Aldia - Persone" at bounding box center [123, 202] width 117 height 15
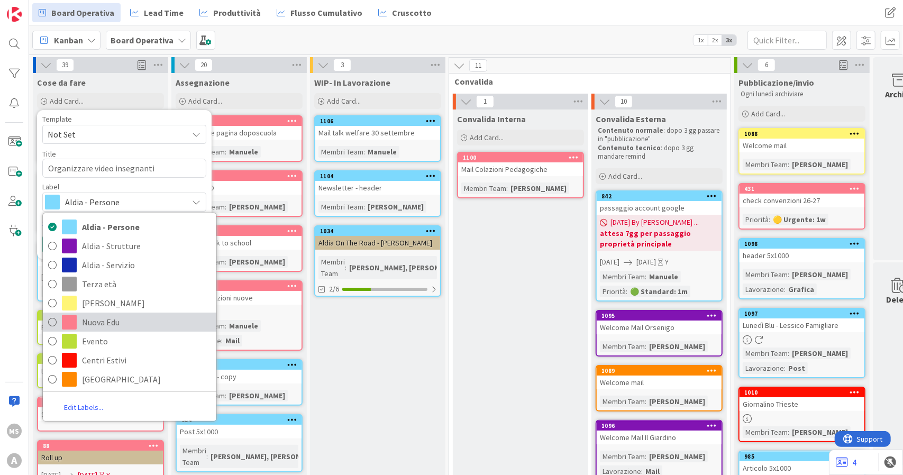
click at [94, 322] on span "Nuova Edu" at bounding box center [146, 322] width 129 height 16
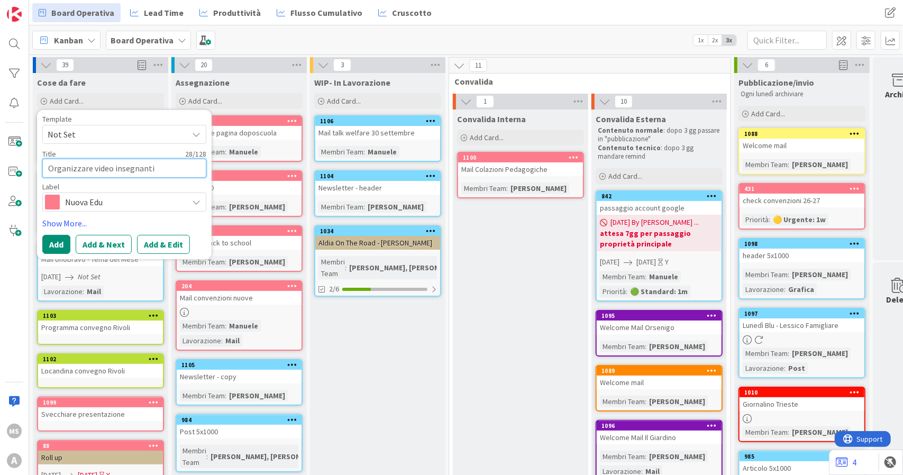
click at [89, 169] on textarea "Organizzare video insegnanti" at bounding box center [124, 168] width 164 height 19
click at [117, 166] on textarea "Organizzare giornata video insegnanti" at bounding box center [124, 168] width 164 height 19
click at [437, 29] on div "Kanban Board Operativa 1x 2x 3x" at bounding box center [466, 39] width 874 height 29
